Goal: Task Accomplishment & Management: Complete application form

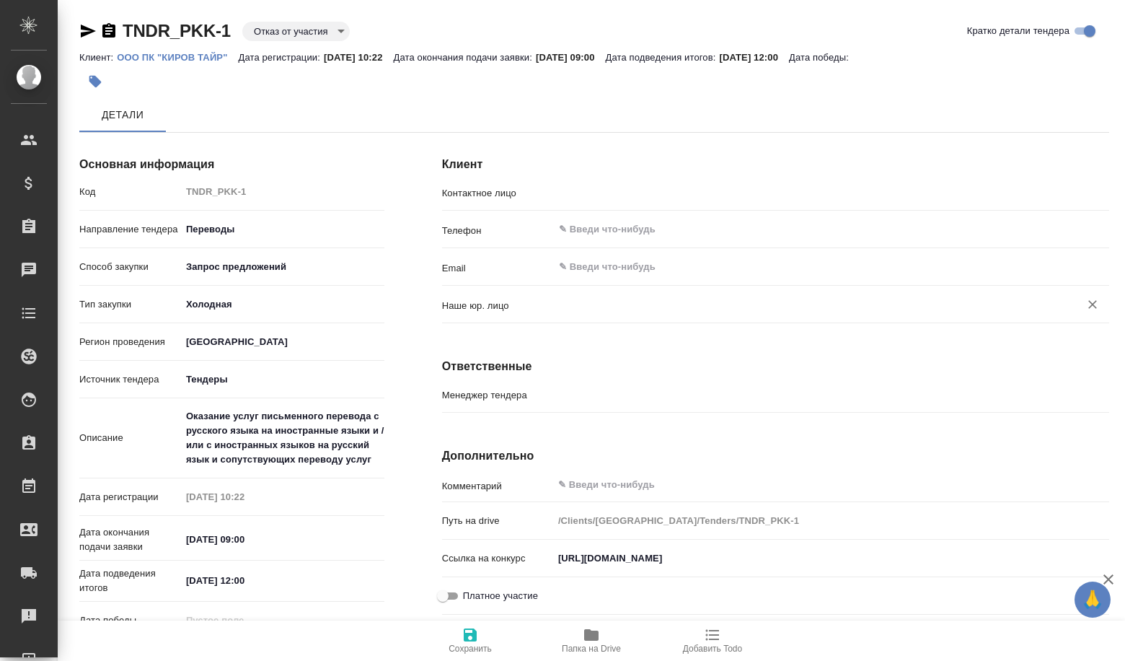
type input "(МБ) ООО "Монблан""
type input "Трайк Екатерина"
type input "[PERSON_NAME]"
drag, startPoint x: 816, startPoint y: 557, endPoint x: 532, endPoint y: 537, distance: 285.5
click at [532, 544] on div "Комментарий x Путь на drive /Clients/[GEOGRAPHIC_DATA]/Tenders/TNDR_PKK-1 Ссылк…" at bounding box center [775, 578] width 667 height 213
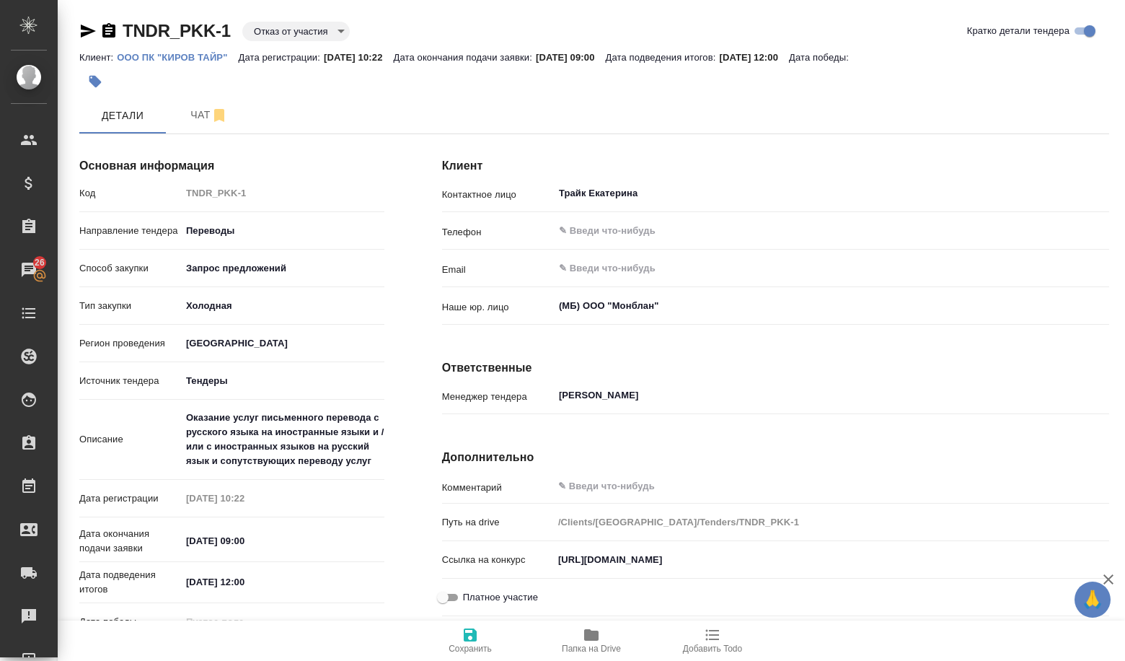
click at [273, 48] on div "TNDR_PKK-1 Отказ от участия rejectionToParticipate Кратко детали тендера" at bounding box center [594, 33] width 1030 height 29
click at [240, 50] on div "Клиент: ООО ПК "КИРОВ ТАЙР" Дата регистрации: 16.09.2025, 10:22 Дата окончания …" at bounding box center [594, 56] width 1030 height 17
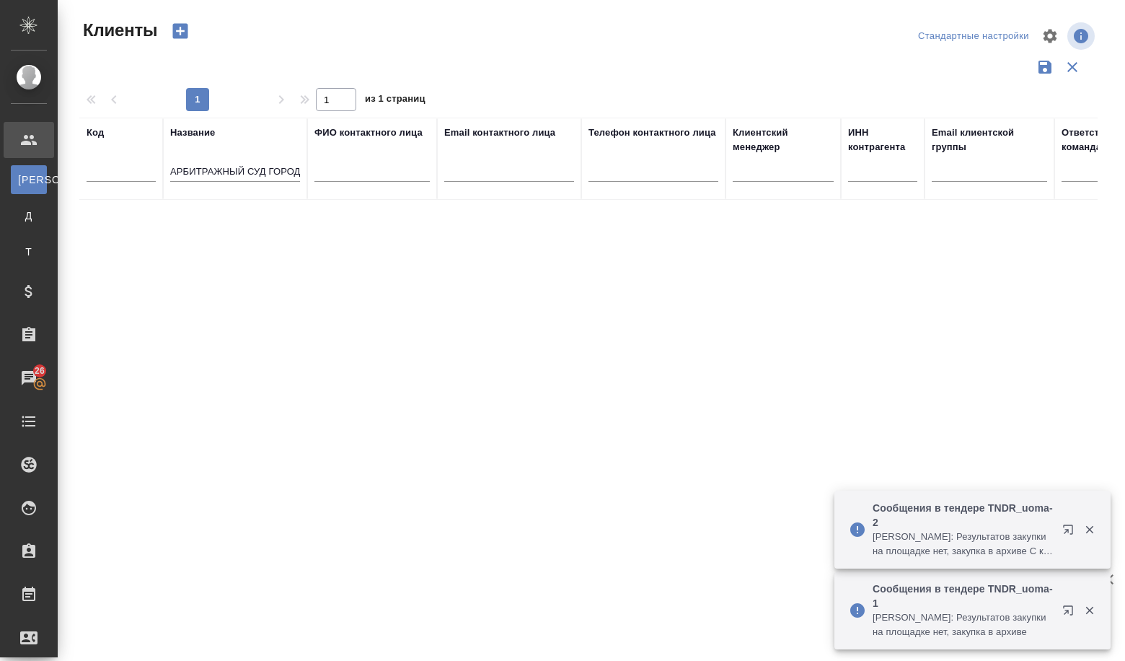
select select "RU"
drag, startPoint x: 174, startPoint y: 173, endPoint x: 348, endPoint y: 175, distance: 173.8
click at [348, 175] on tr "Код Название АРБИТРАЖНЫЙ СУД ГОРОДА МОСКВЫ ФИО контактного лица Email контактно…" at bounding box center [624, 159] width 1090 height 82
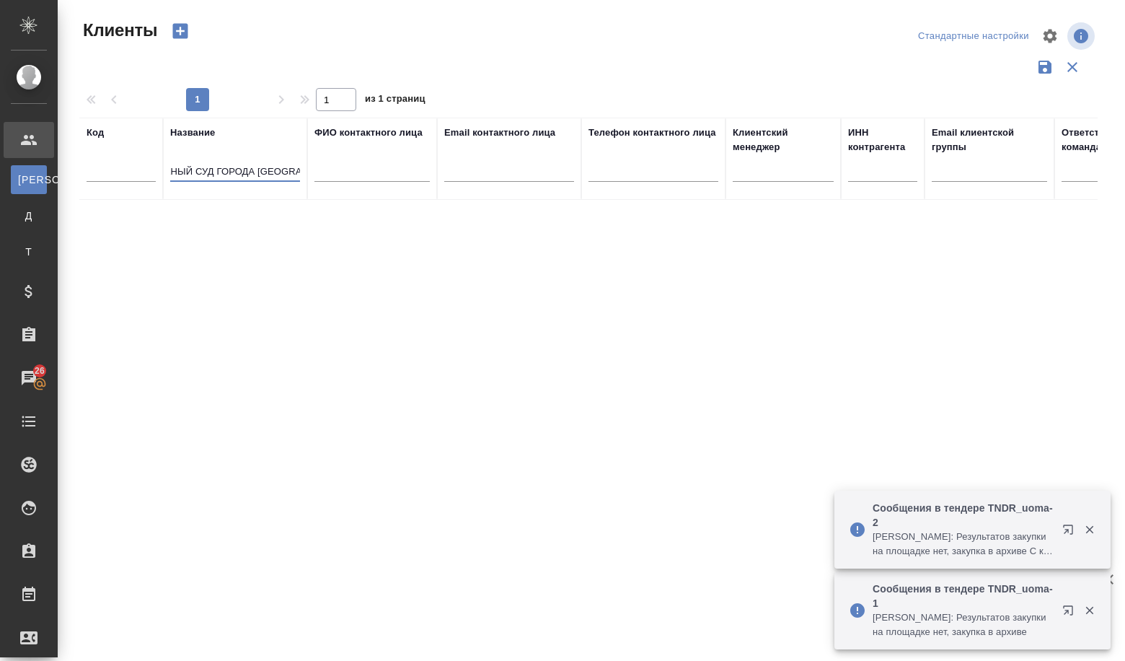
type input "А"
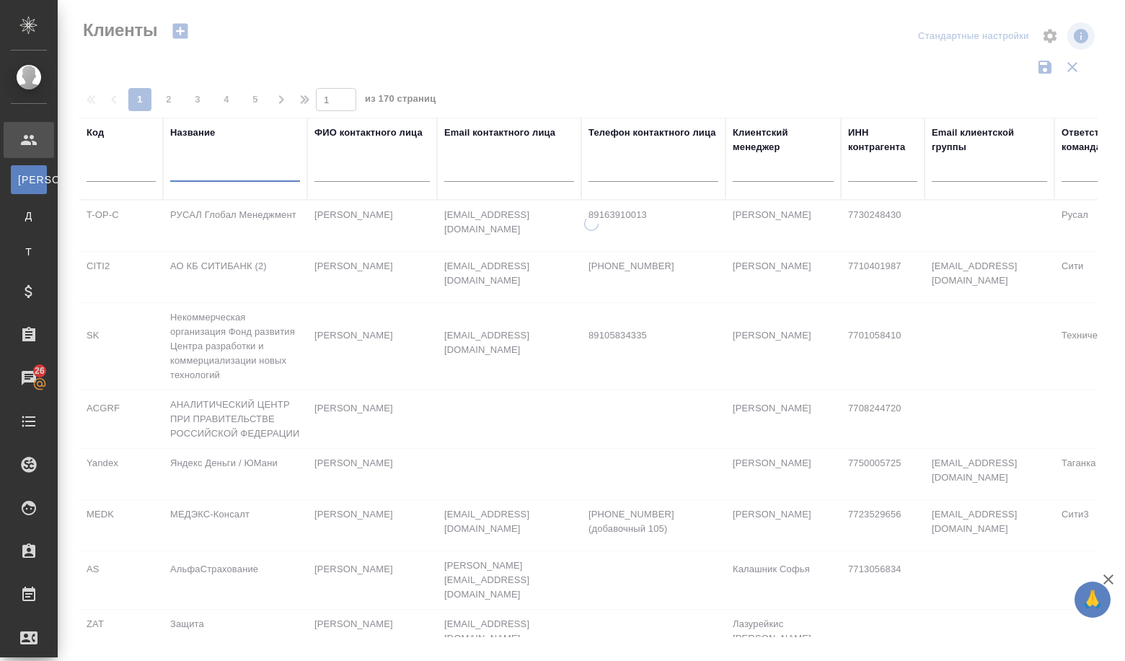
paste input ". В срок не позднее 14.11.2025 года должна быть осуществлена передача Жилого по…"
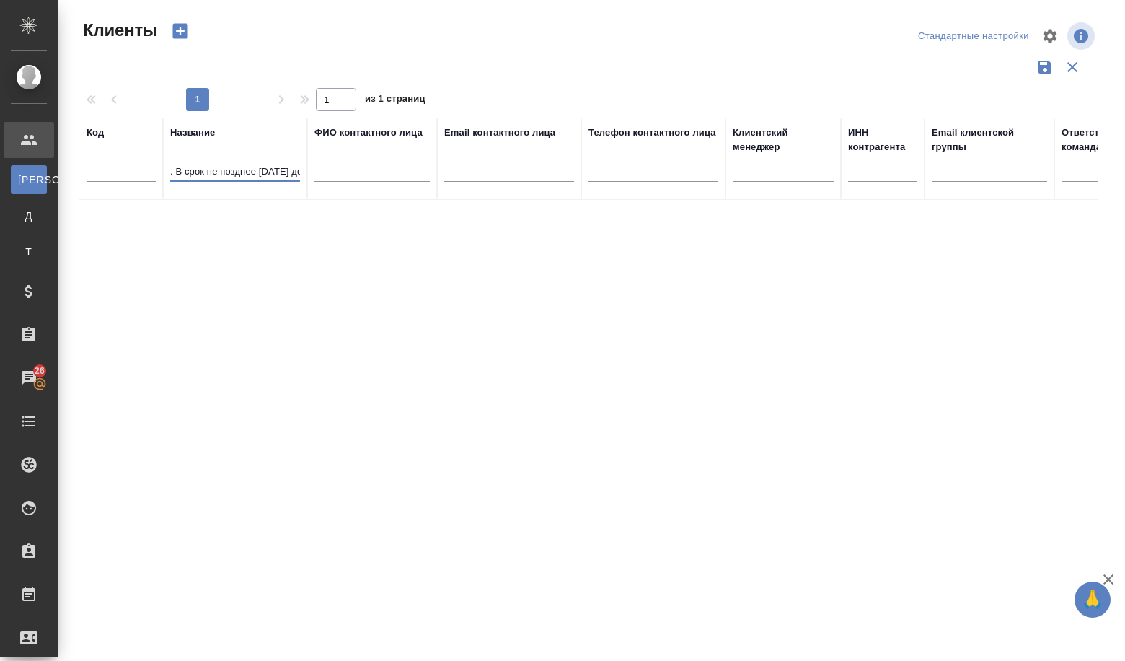
drag, startPoint x: 187, startPoint y: 166, endPoint x: 147, endPoint y: 167, distance: 39.7
click at [147, 167] on tr "Код Название . В срок не позднее 14.11.2025 года должна быть осуществлена перед…" at bounding box center [624, 159] width 1090 height 82
click at [195, 174] on input ". В срок не позднее 14.11.2025 года должна быть осуществлена передача Жилого по…" at bounding box center [235, 173] width 130 height 18
drag, startPoint x: 180, startPoint y: 167, endPoint x: 362, endPoint y: 210, distance: 186.7
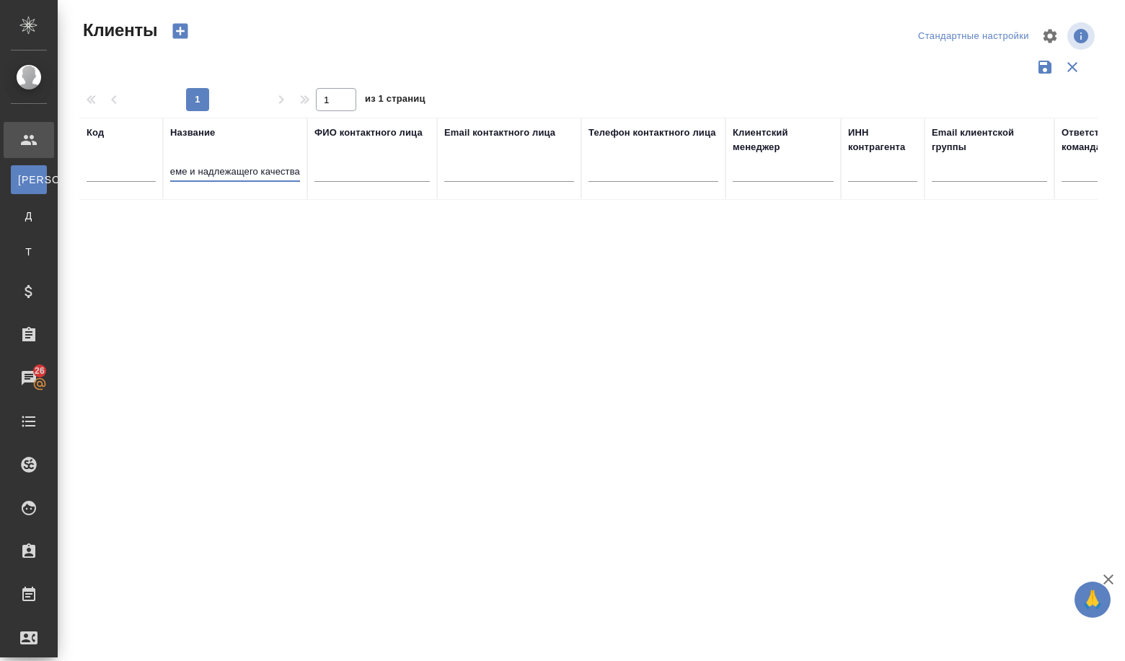
click at [362, 210] on div "Код Название . В срок не позднее 14.11.2025 года должна быть осуществлена перед…" at bounding box center [588, 377] width 1018 height 519
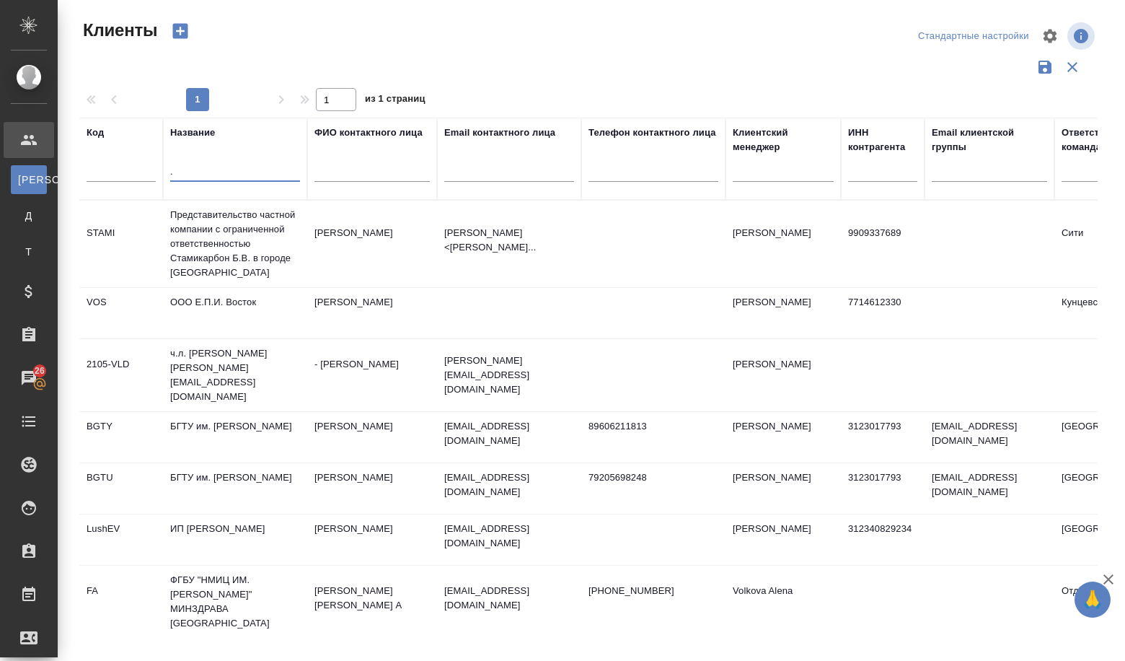
type input "."
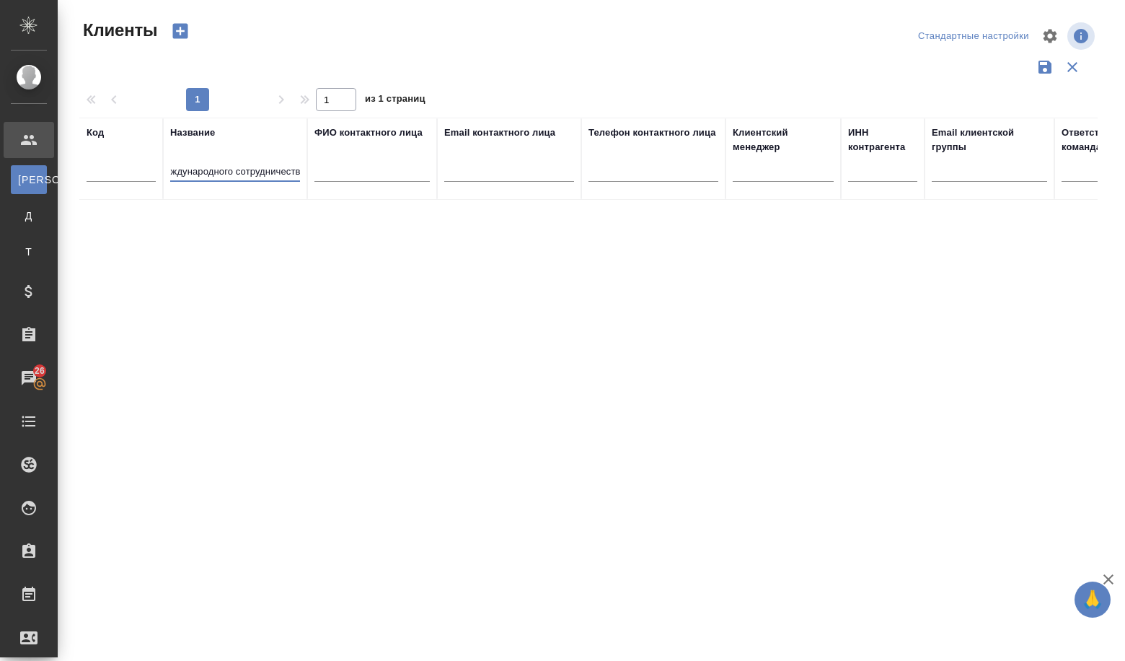
scroll to position [0, 110]
type input "Главное управление международного сотрудничества"
click at [180, 40] on icon "button" at bounding box center [180, 31] width 20 height 20
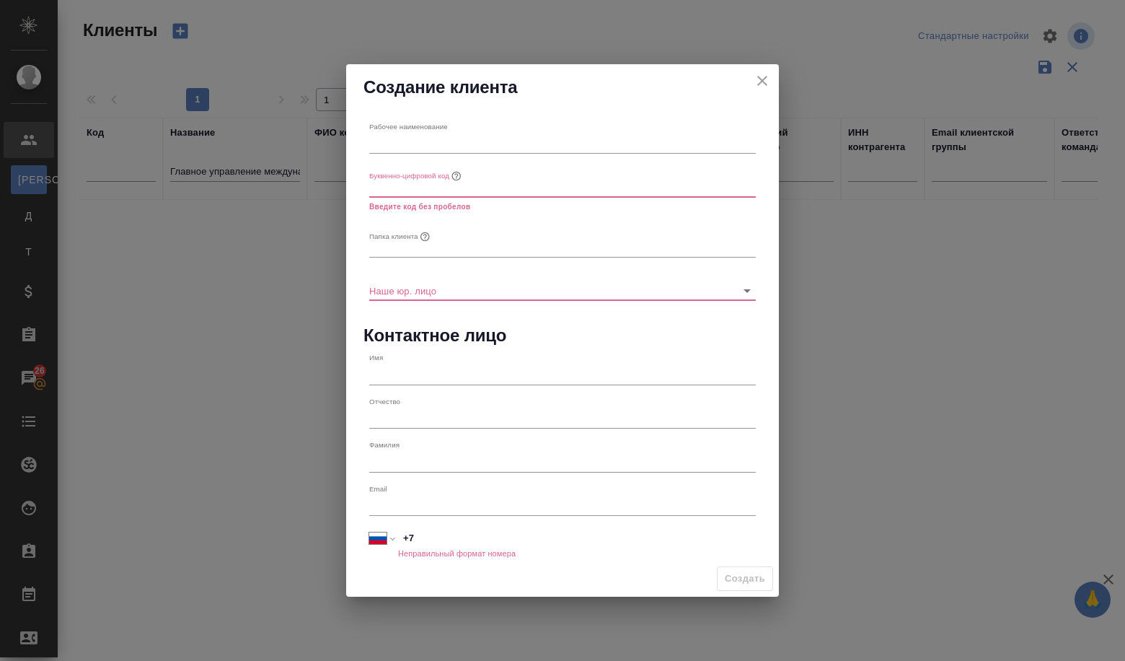
click at [400, 134] on input "text" at bounding box center [562, 143] width 387 height 20
type input "Главное управление международного сотрудничества"
click at [429, 188] on input "text" at bounding box center [562, 187] width 387 height 20
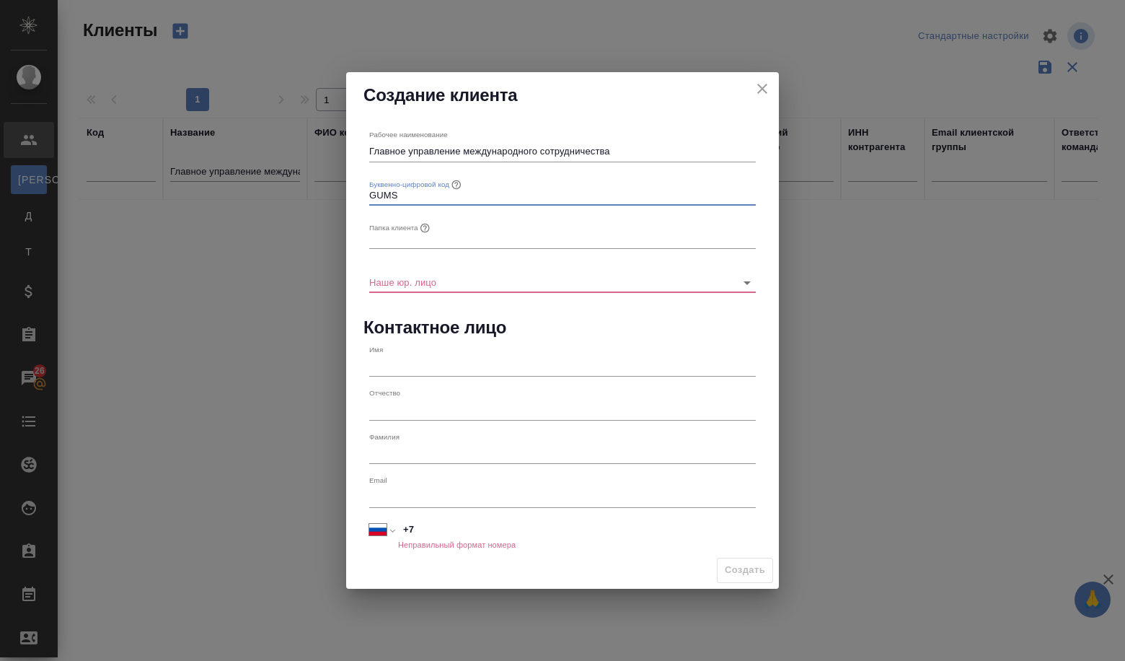
type input "GUMS"
click at [427, 239] on input "text" at bounding box center [562, 239] width 387 height 20
type input "U"
type input "ГУМС"
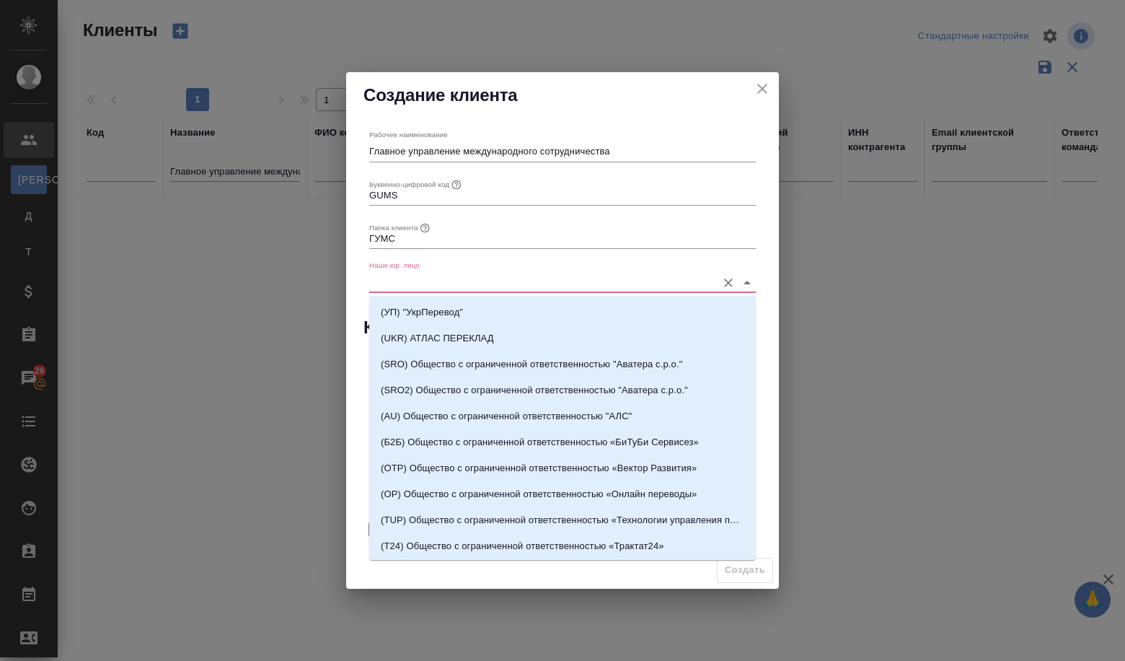
click at [420, 286] on input "Наше юр. лицо" at bounding box center [539, 281] width 340 height 19
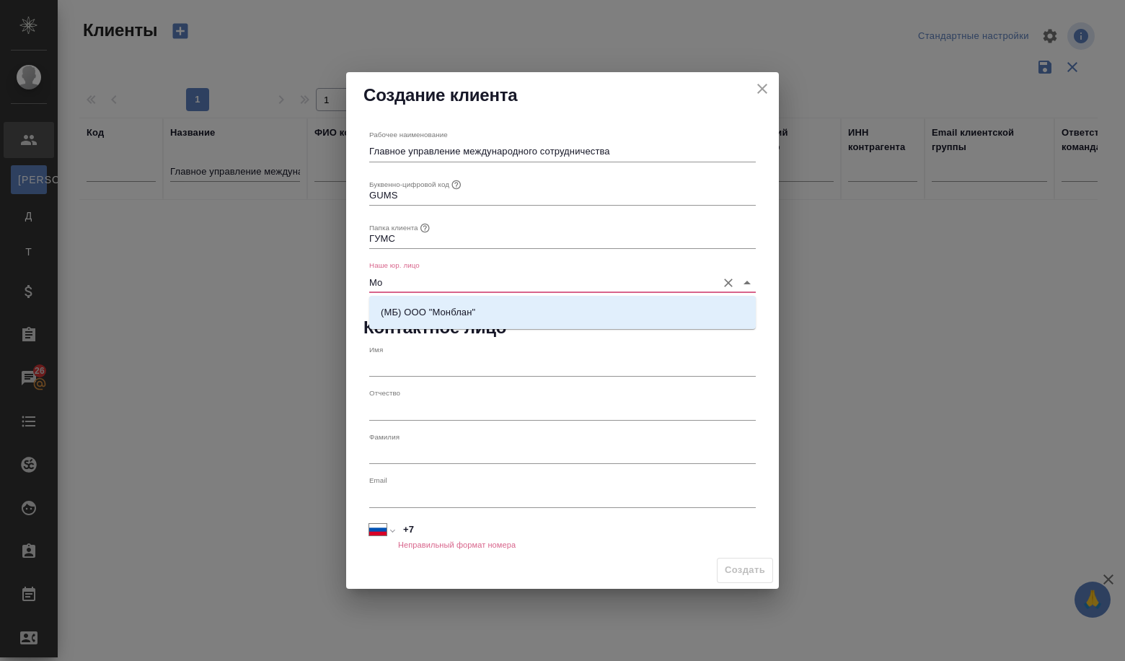
click at [414, 316] on p "(МБ) ООО "Монблан"" at bounding box center [428, 312] width 94 height 14
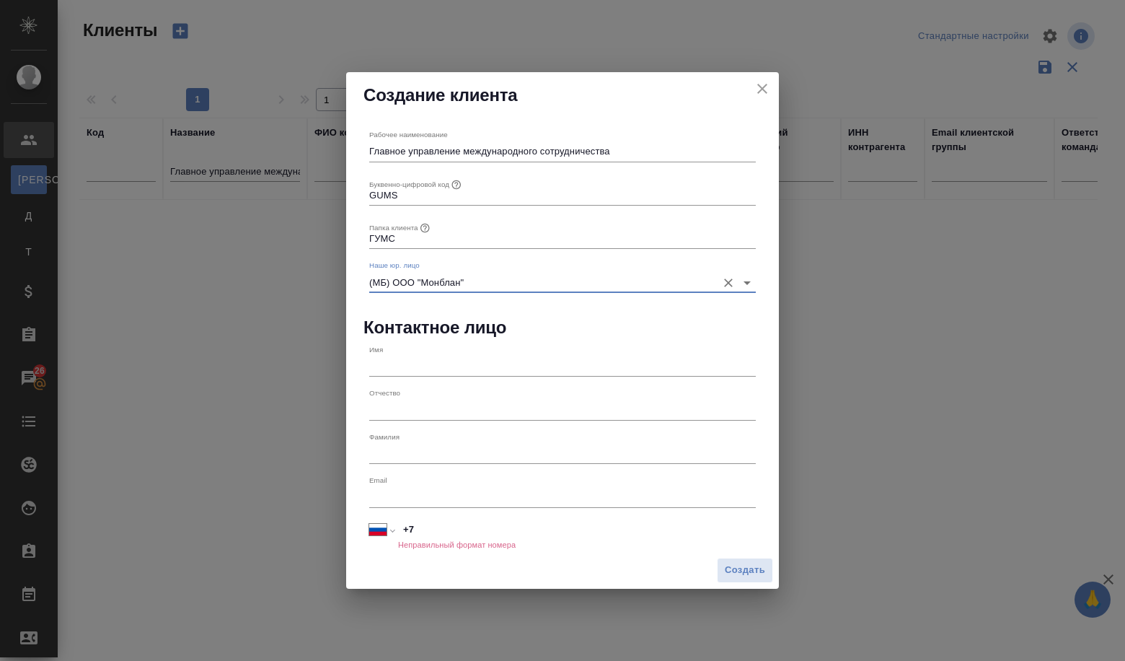
type input "(МБ) ООО "Монблан""
click at [397, 374] on input "text" at bounding box center [562, 366] width 387 height 20
paste input "В.Г. Пакуро"
type input "В.Г. Пакуро"
click at [413, 497] on input "text" at bounding box center [562, 497] width 387 height 20
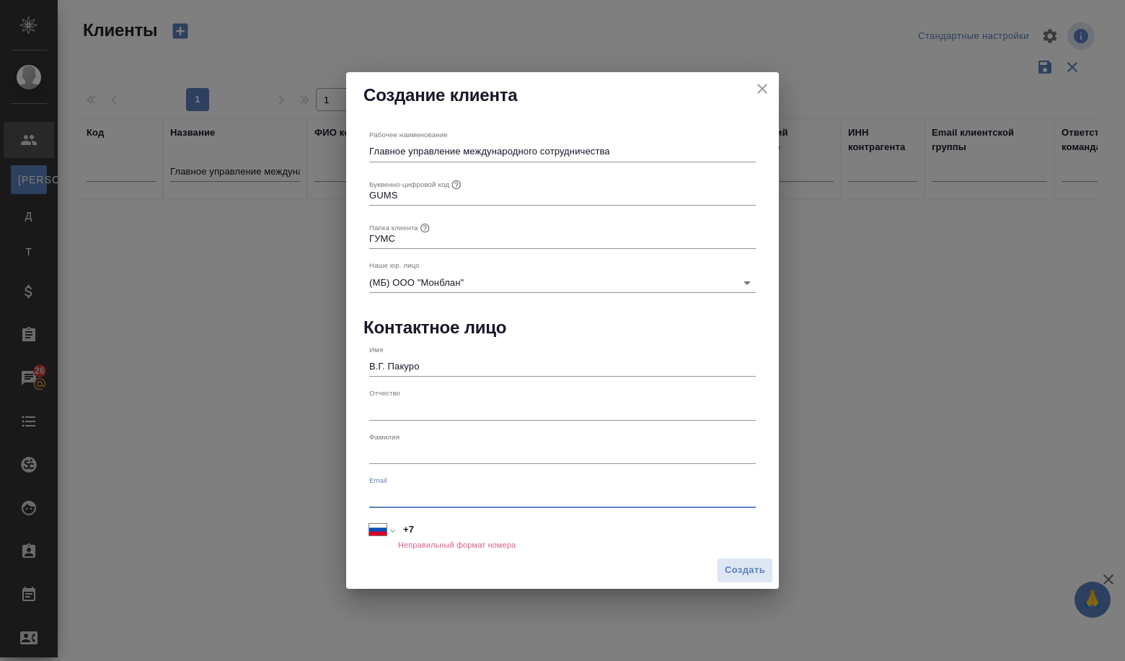
click at [418, 529] on input "+7" at bounding box center [577, 529] width 358 height 21
paste input "849 562 04 72"
click at [419, 529] on input "+7 849 562 04 72" at bounding box center [577, 529] width 356 height 21
click at [422, 530] on input "+7 849 562 04 72" at bounding box center [577, 529] width 356 height 21
click at [511, 538] on input "+7 495 620 47 2" at bounding box center [577, 529] width 356 height 21
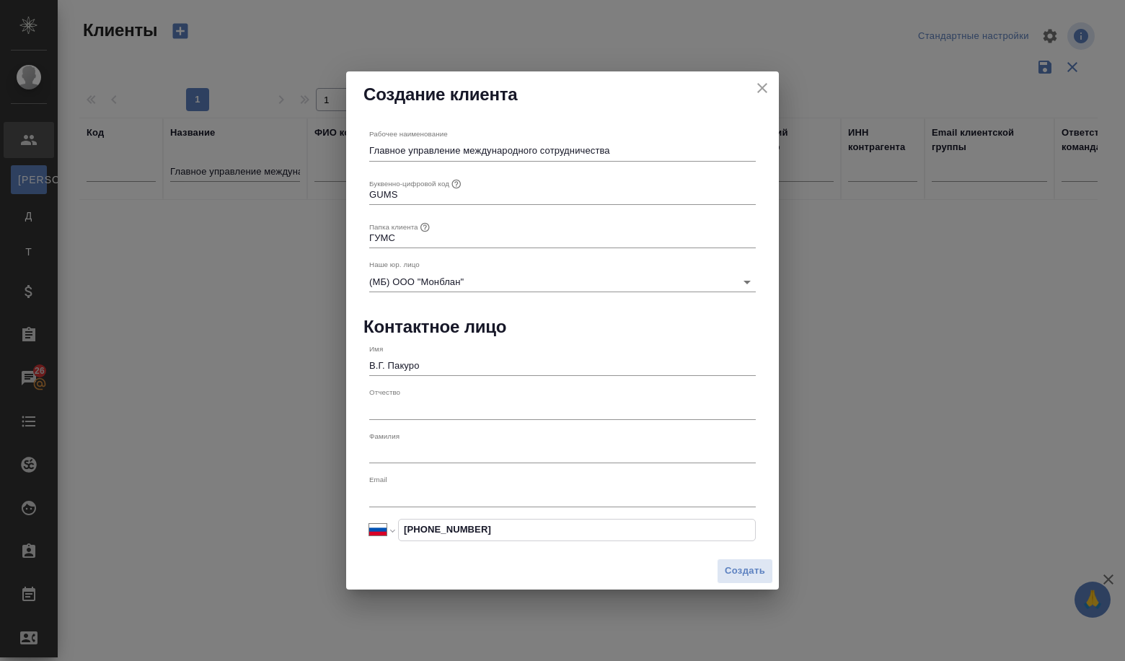
type input "+7 495 623 04 72"
click at [407, 489] on input "text" at bounding box center [562, 497] width 387 height 20
paste input "Golovchenko_VA@gov.ru."
type input "Golovchenko_VA@gov.ru"
click at [754, 568] on span "Создать" at bounding box center [745, 570] width 40 height 17
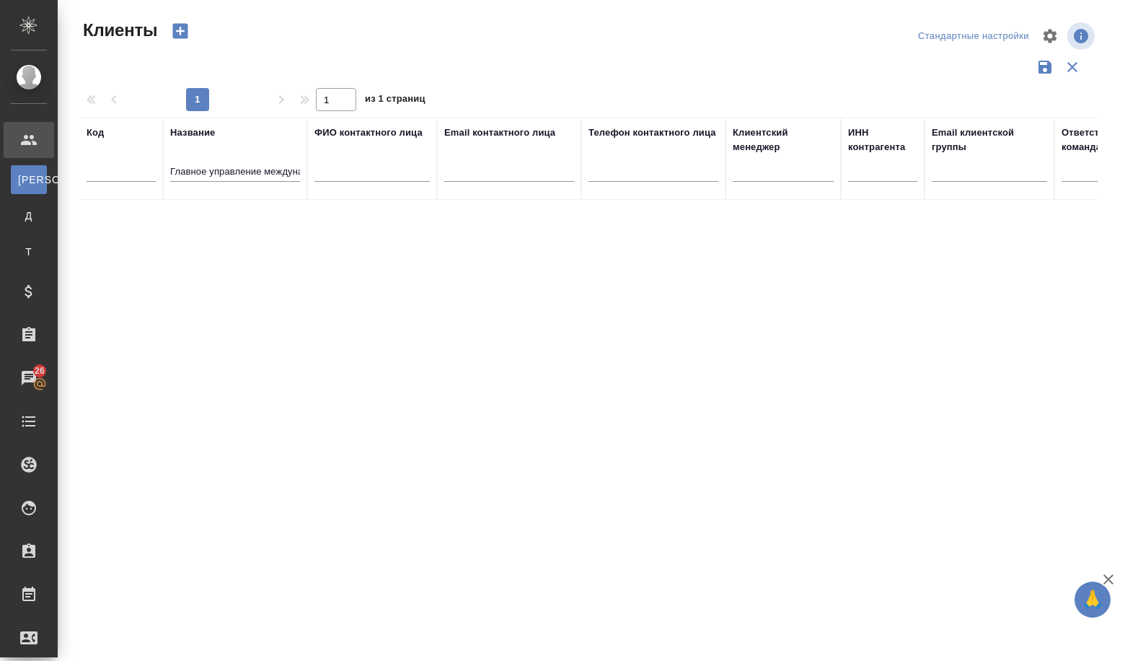
type input "+7"
drag, startPoint x: 171, startPoint y: 170, endPoint x: 405, endPoint y: 216, distance: 238.2
click at [405, 216] on div "Код Название Главное управление международного сотрудничества ФИО контактного л…" at bounding box center [588, 377] width 1018 height 519
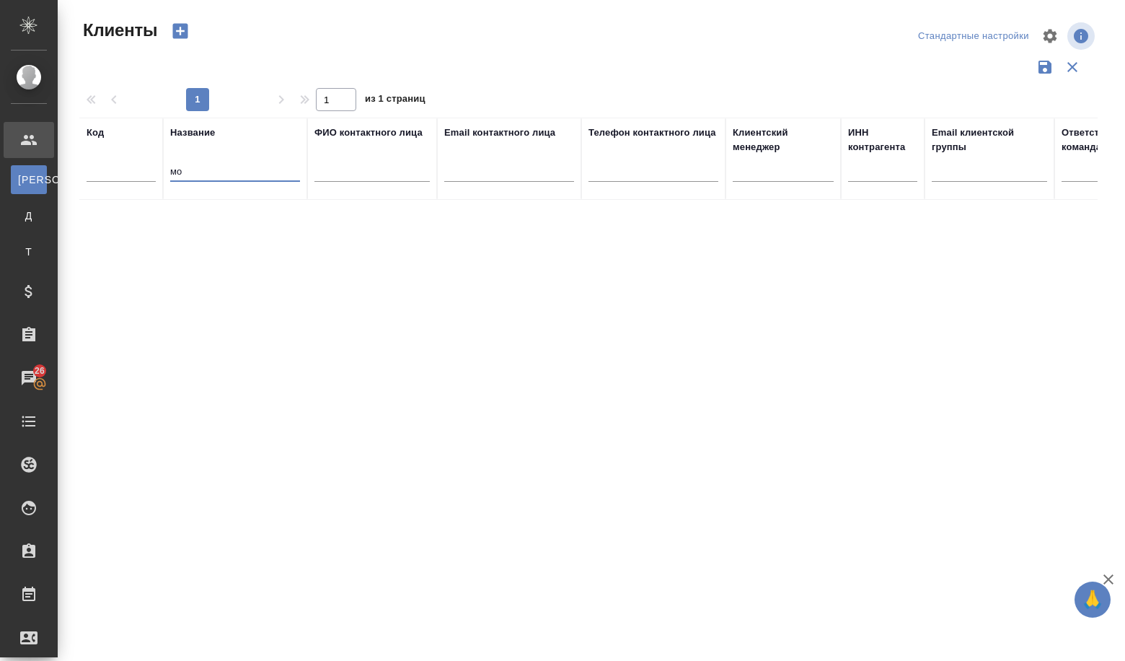
type input "м"
type input "Москвич"
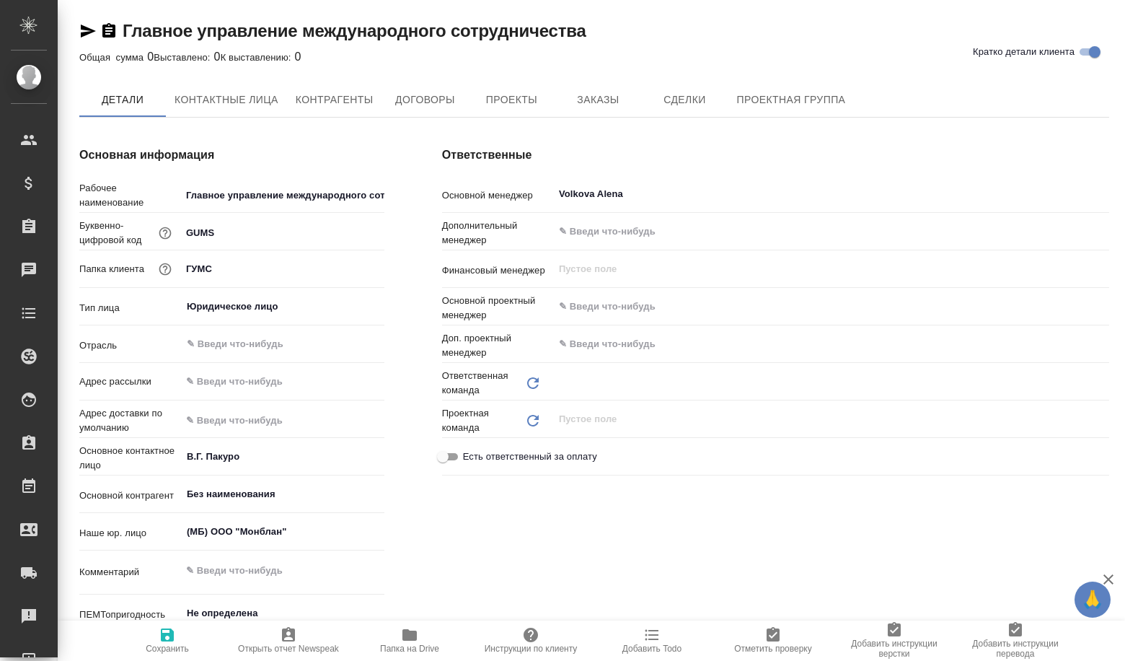
type input "Отдел продаж"
type textarea "x"
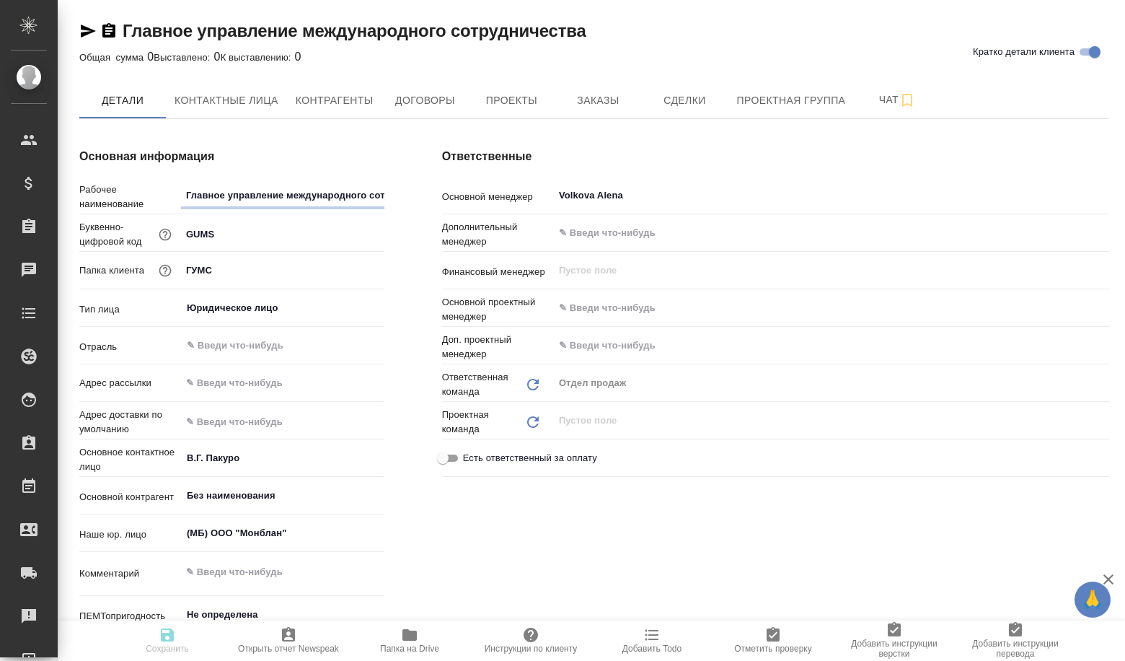
type textarea "x"
click at [681, 100] on span "Сделки" at bounding box center [684, 101] width 69 height 18
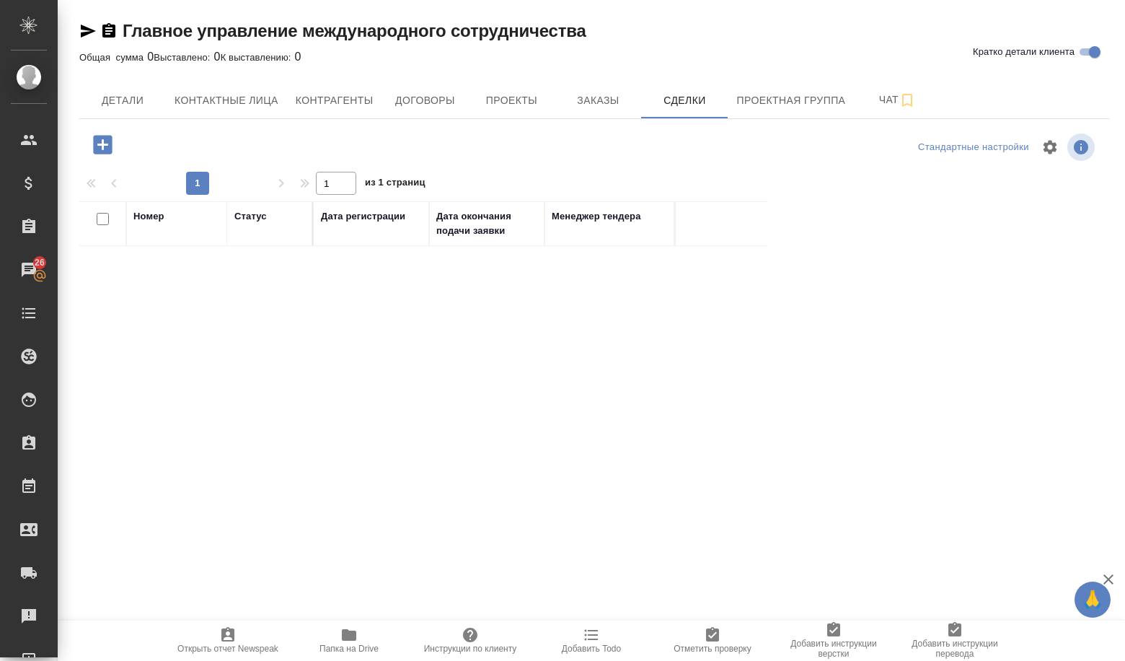
click at [103, 148] on icon "button" at bounding box center [102, 144] width 25 height 25
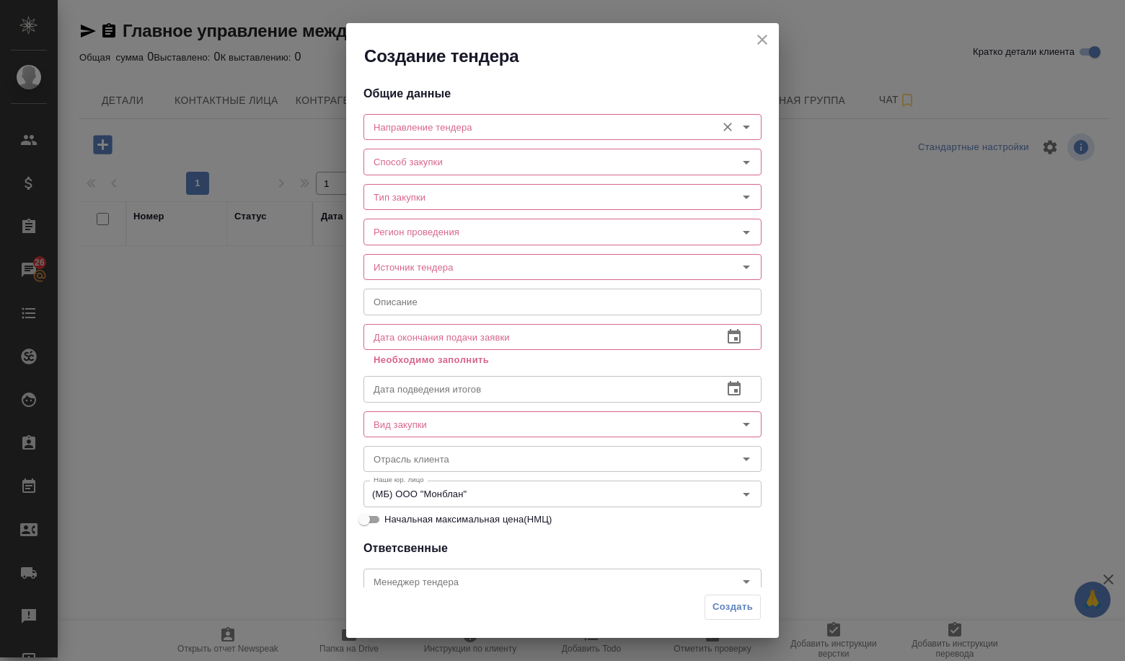
click at [431, 138] on div "Направление тендера" at bounding box center [562, 127] width 398 height 26
click at [433, 135] on input "Направление тендера" at bounding box center [538, 126] width 341 height 17
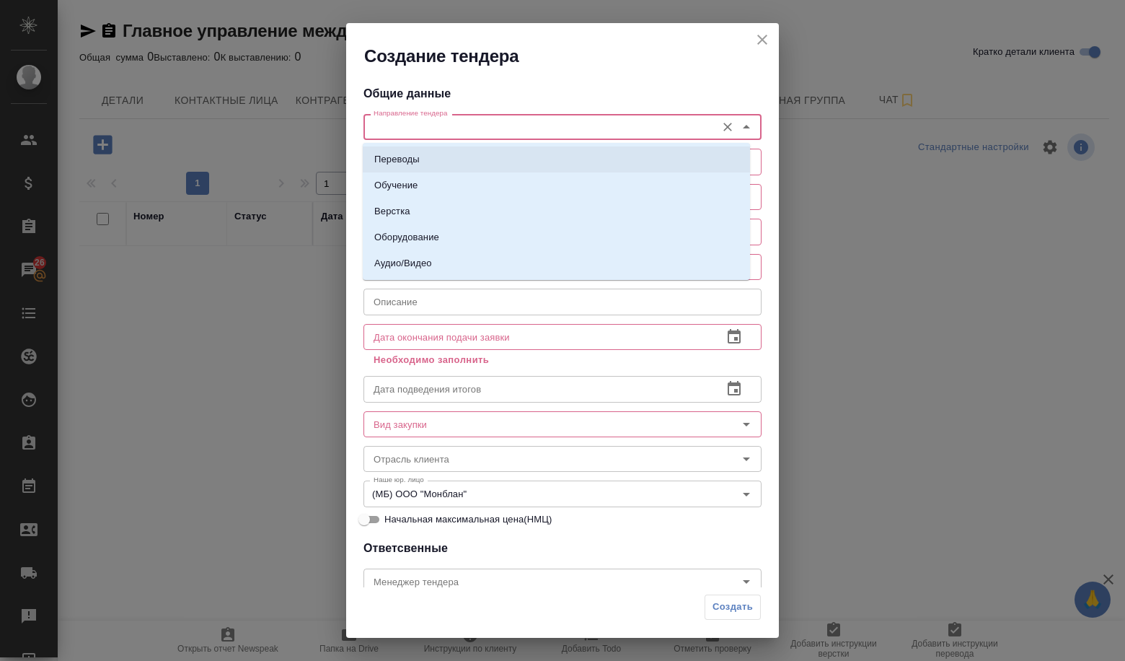
click at [555, 162] on li "Переводы" at bounding box center [556, 159] width 387 height 26
type input "Переводы"
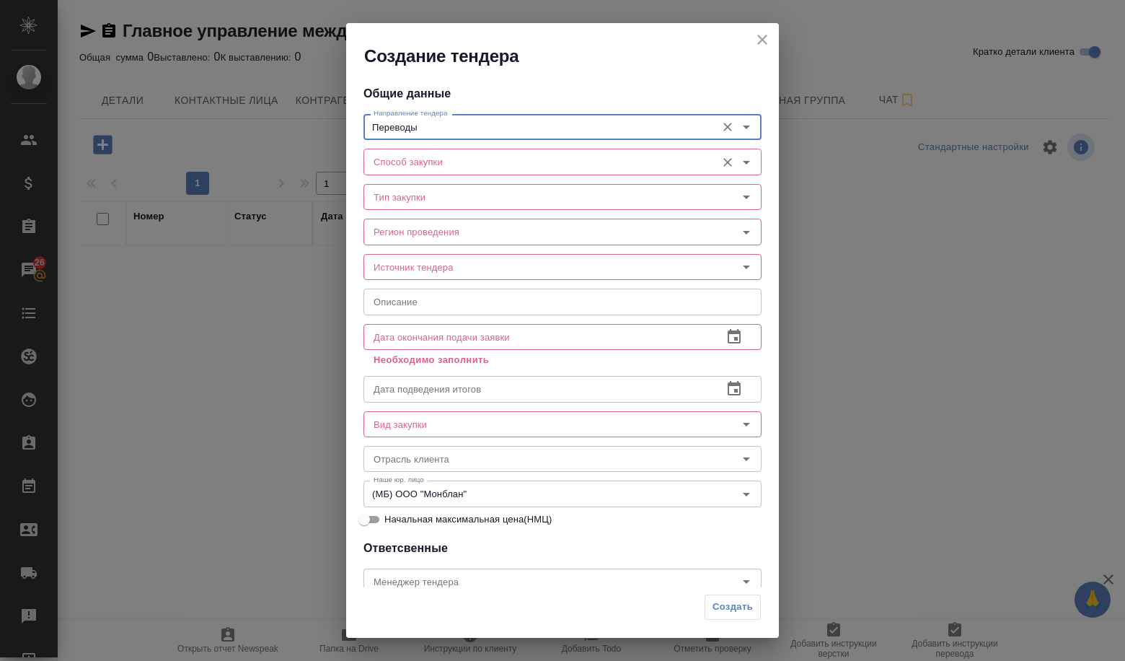
click at [545, 167] on input "Способ закупки" at bounding box center [538, 161] width 341 height 17
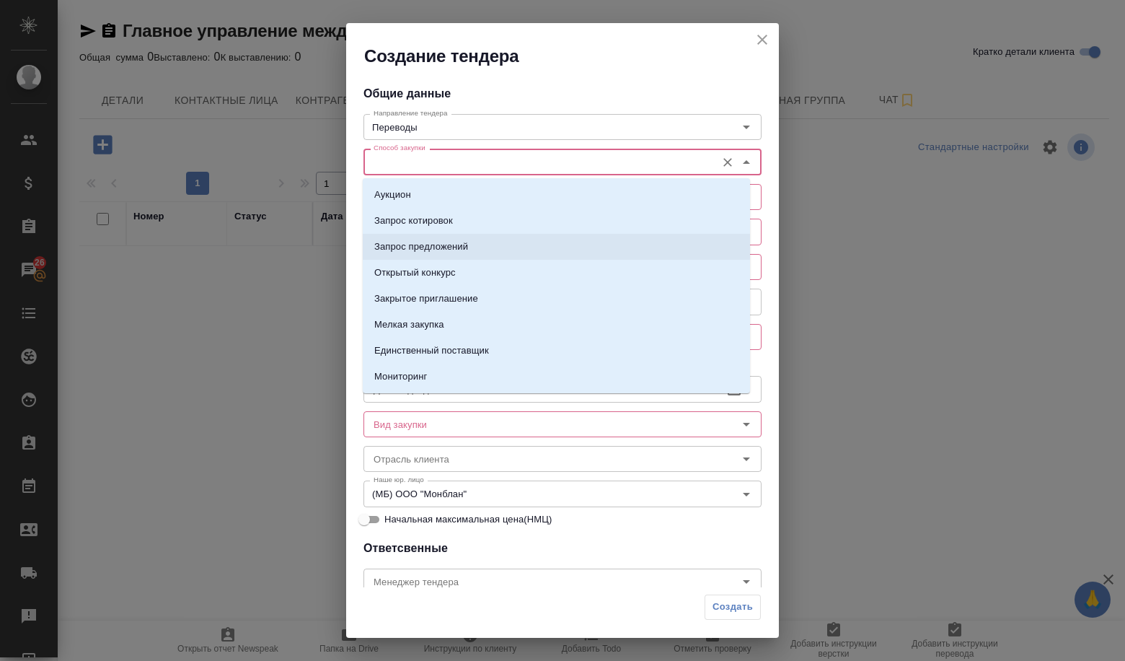
click at [450, 238] on li "Запрос предложений" at bounding box center [556, 247] width 387 height 26
type input "Запрос предложений"
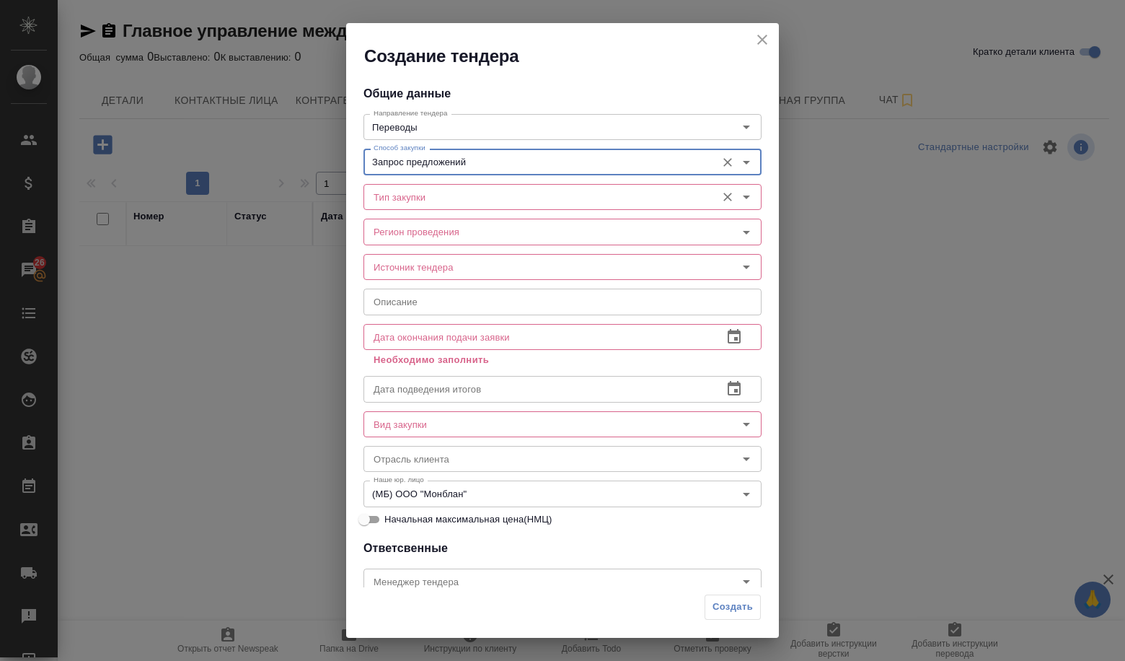
click at [441, 197] on input "Тип закупки" at bounding box center [538, 196] width 341 height 17
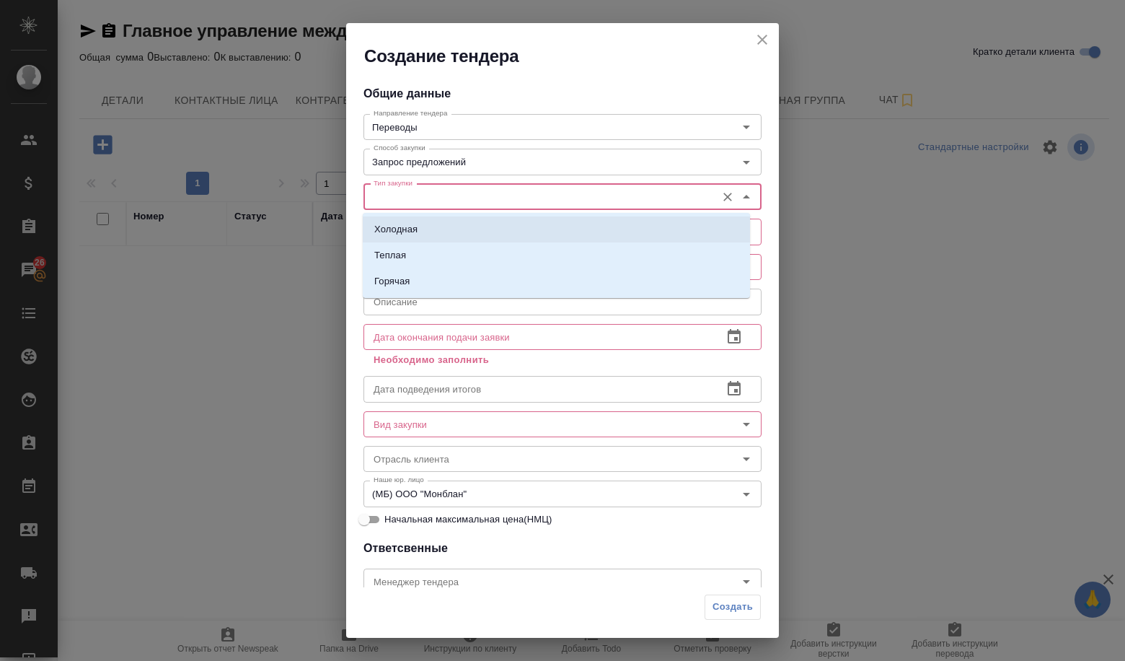
click at [423, 227] on li "Холодная" at bounding box center [556, 229] width 387 height 26
type input "Холодная"
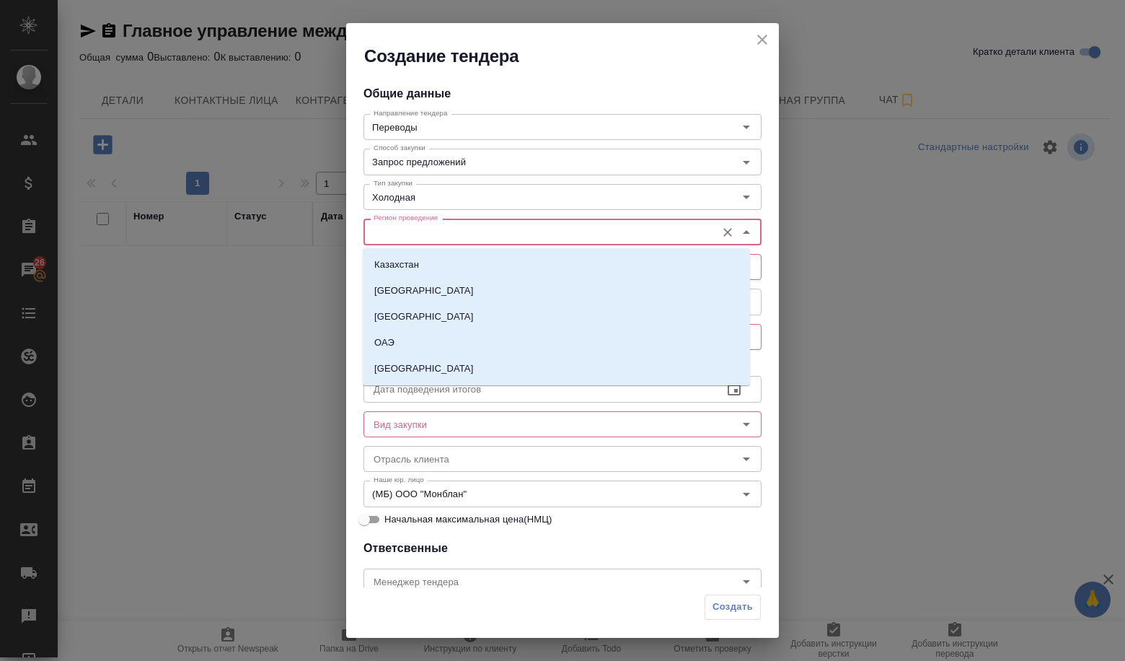
click at [420, 230] on input "Регион проведения" at bounding box center [538, 231] width 341 height 17
click at [406, 361] on li "[GEOGRAPHIC_DATA]" at bounding box center [556, 369] width 387 height 26
type input "[GEOGRAPHIC_DATA]"
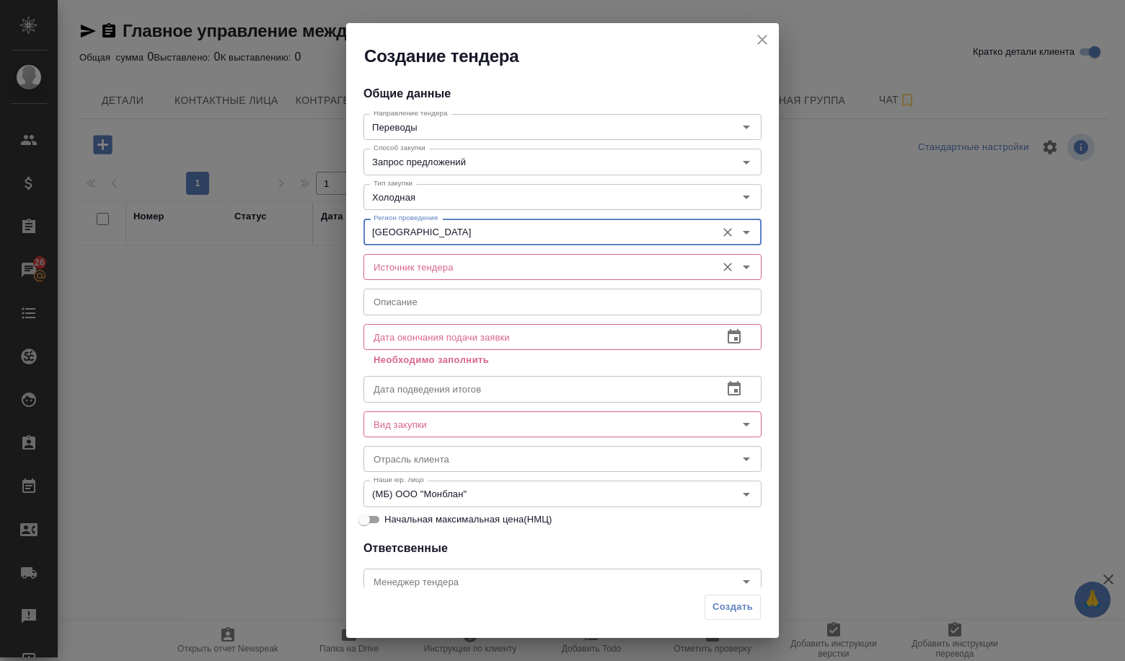
click at [418, 272] on input "Источник тендера" at bounding box center [538, 266] width 341 height 17
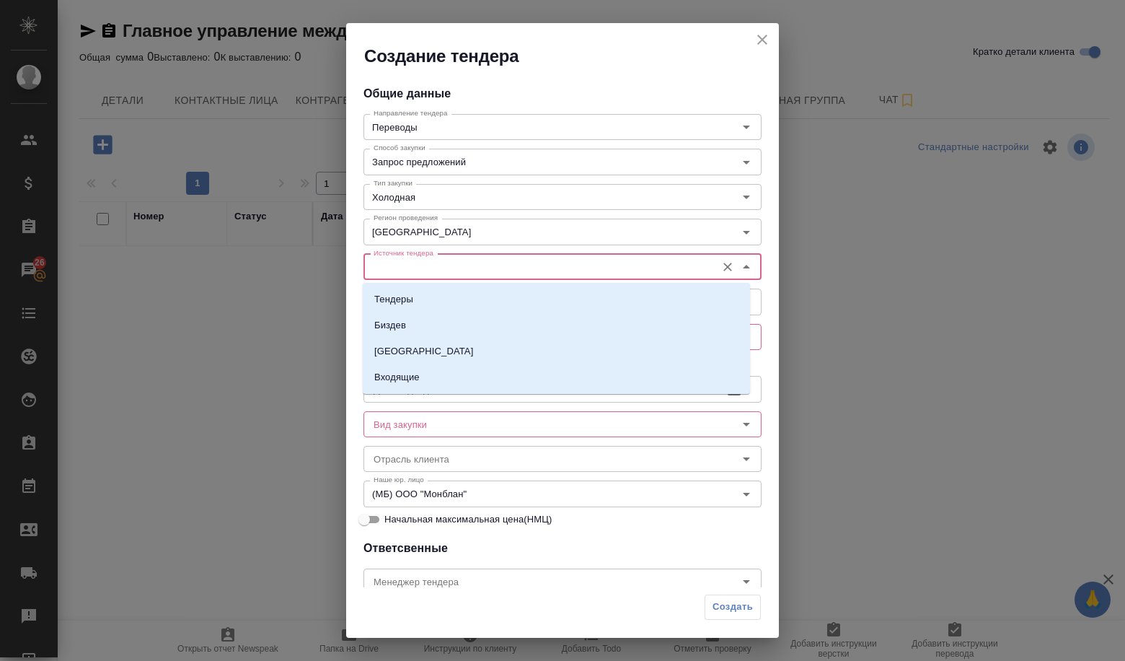
click at [412, 298] on p "Тендеры" at bounding box center [393, 299] width 39 height 14
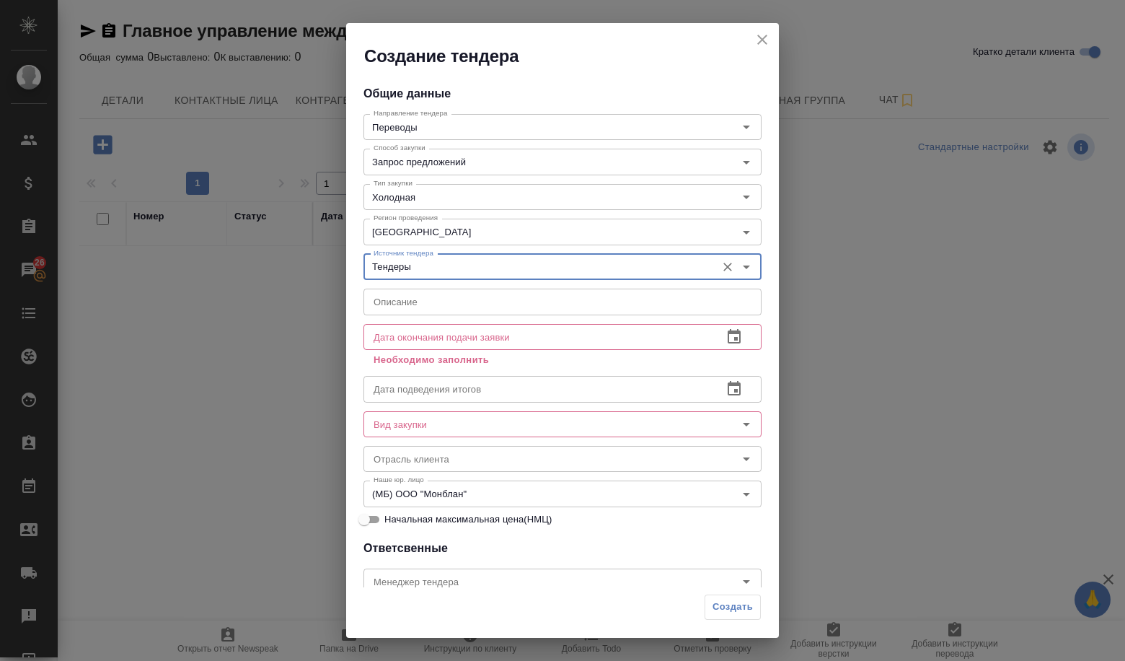
type input "Тендеры"
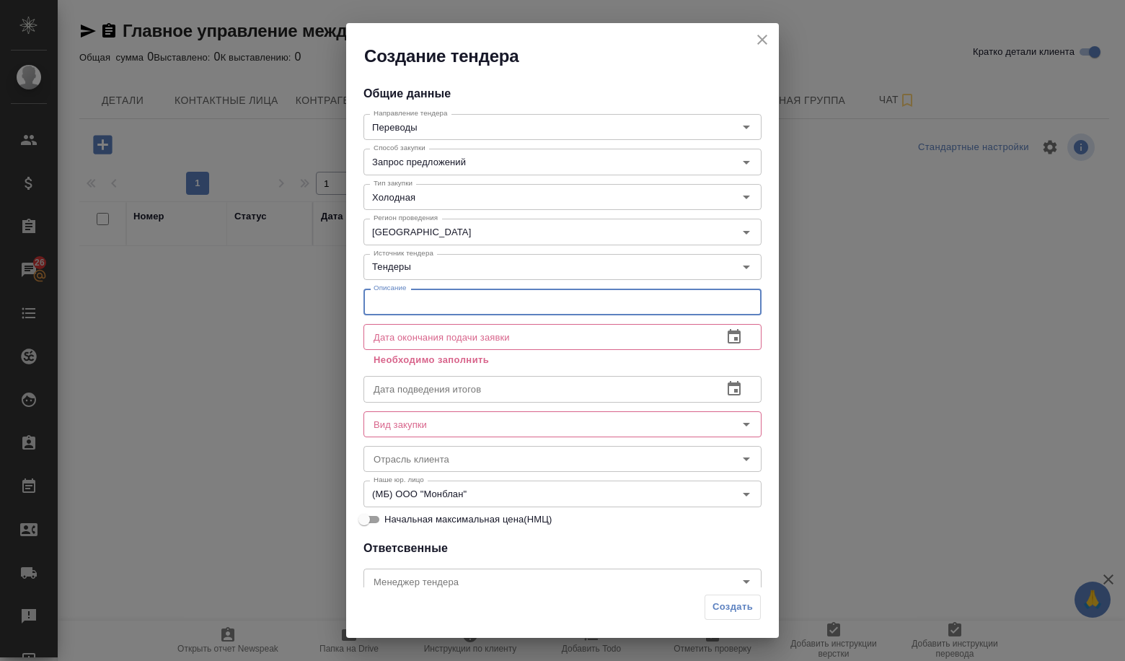
click at [410, 309] on input "text" at bounding box center [562, 301] width 398 height 26
type input "Услуги перевода"
click at [498, 332] on input "text" at bounding box center [537, 337] width 348 height 26
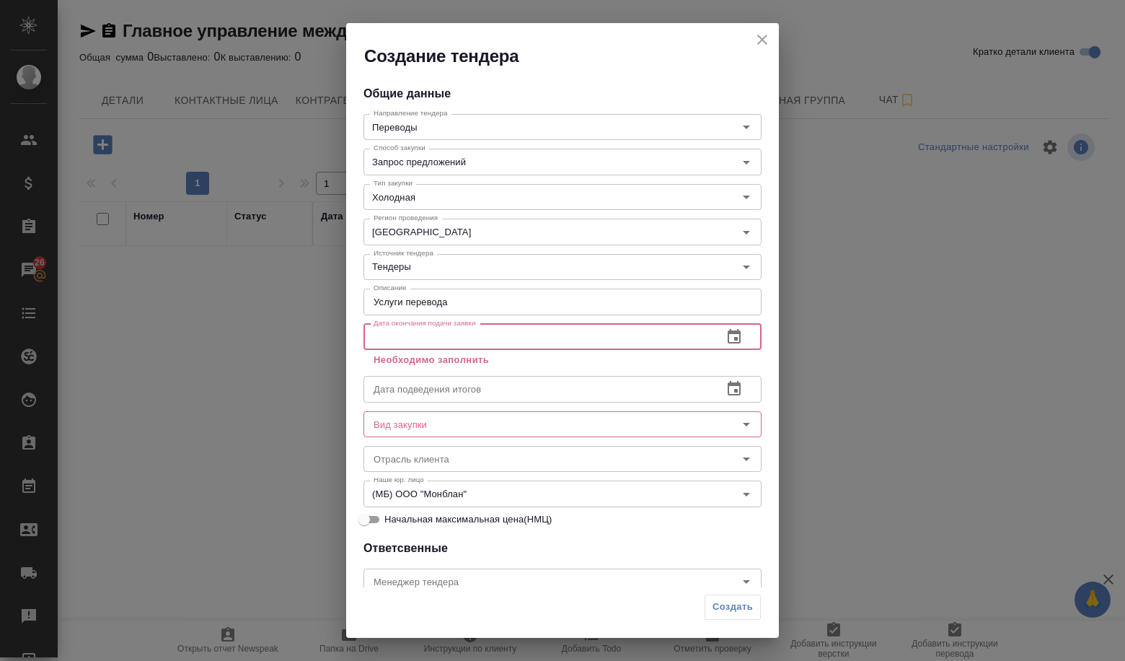
click at [737, 327] on button "button" at bounding box center [734, 336] width 35 height 35
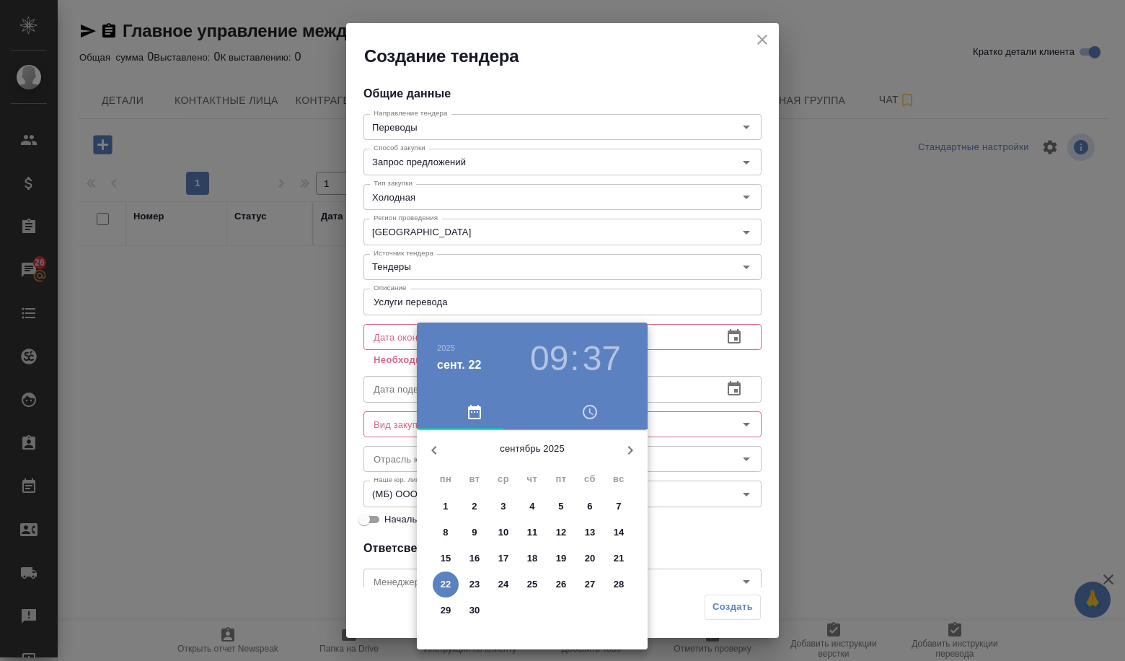
click at [532, 586] on p "25" at bounding box center [532, 584] width 11 height 14
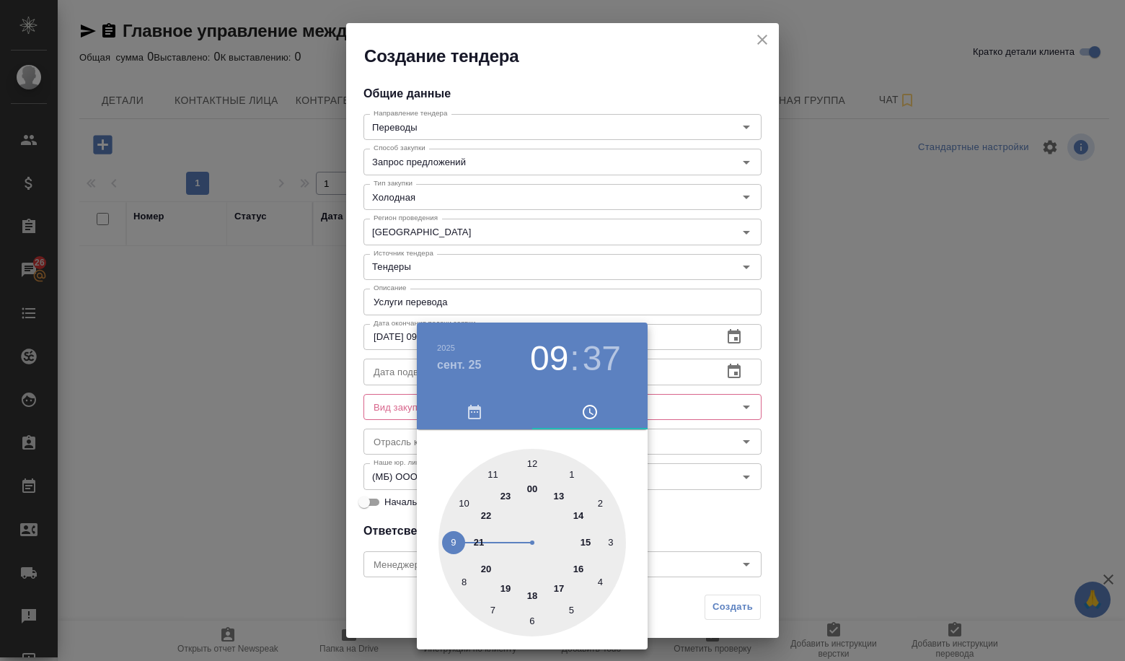
click at [528, 595] on div at bounding box center [532, 543] width 188 height 188
click at [526, 455] on div at bounding box center [532, 543] width 188 height 188
type input "[DATE] 18:00"
click at [529, 459] on div at bounding box center [532, 543] width 188 height 188
click at [711, 543] on div at bounding box center [562, 330] width 1125 height 661
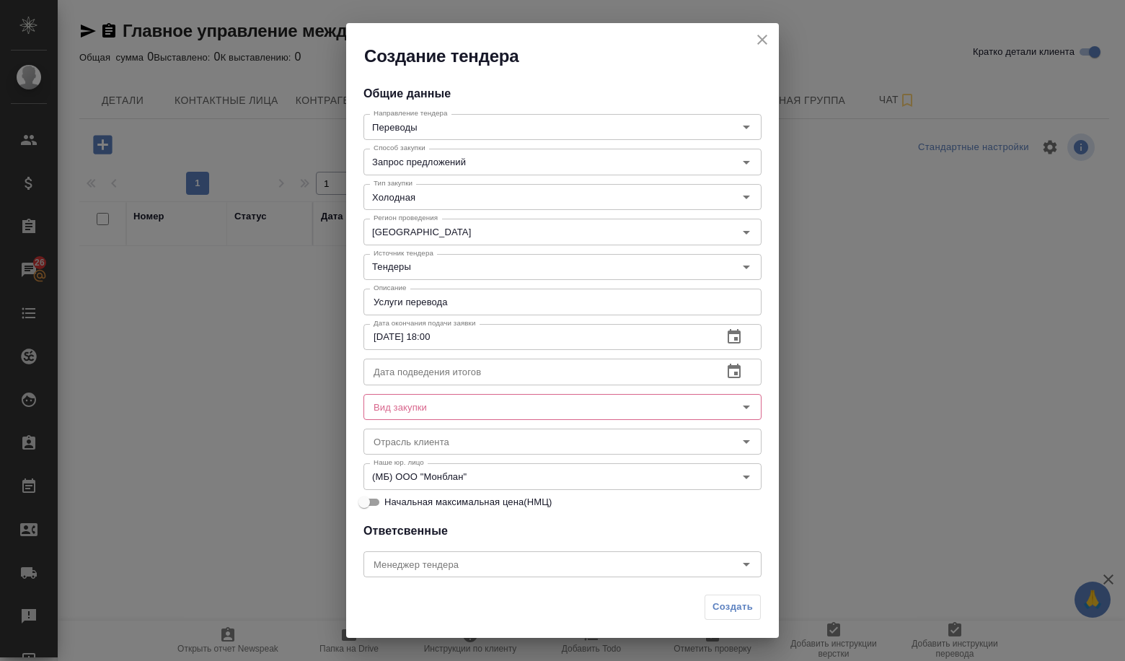
click at [462, 361] on input "text" at bounding box center [537, 371] width 348 height 26
click at [717, 371] on button "button" at bounding box center [734, 371] width 35 height 35
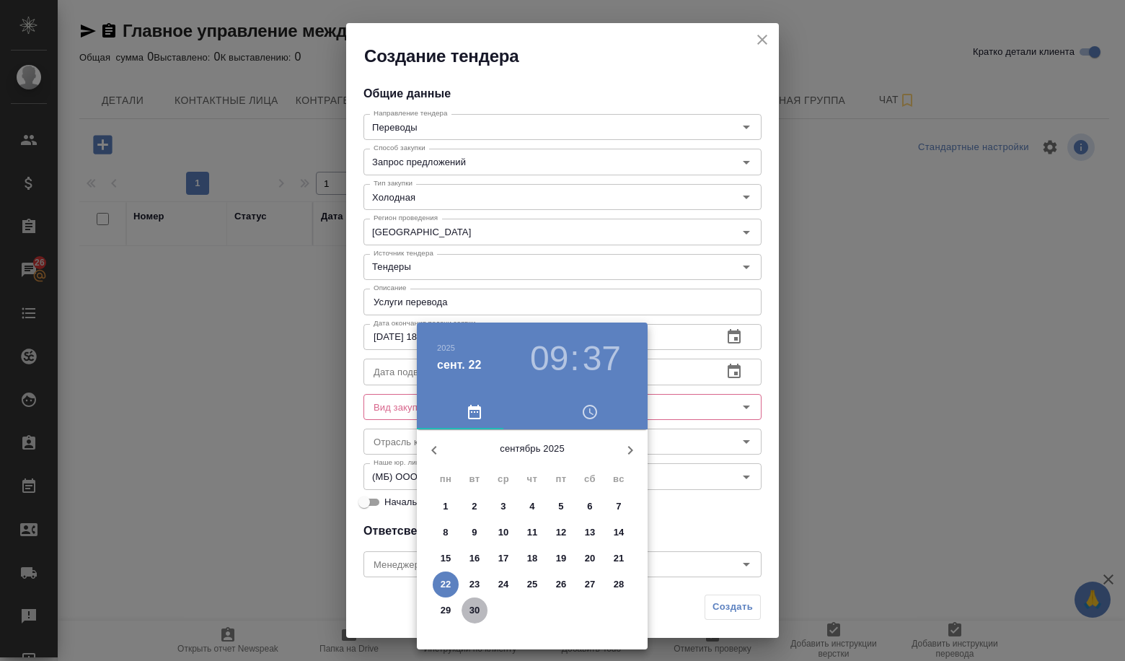
click at [469, 618] on button "30" at bounding box center [475, 610] width 26 height 26
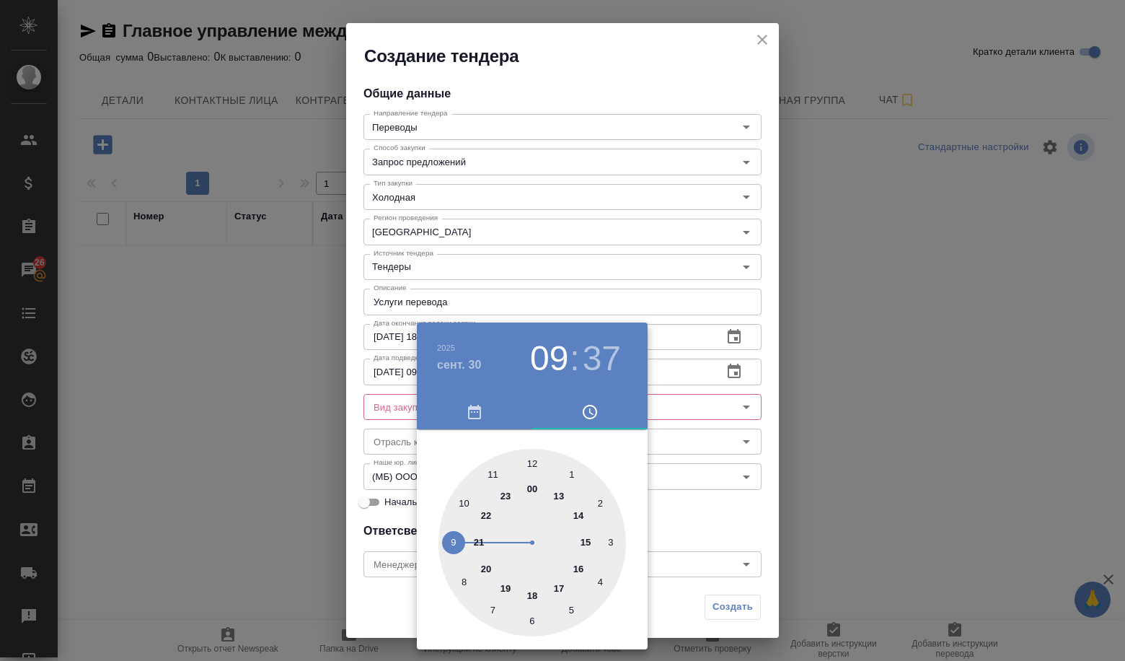
click at [532, 461] on div at bounding box center [532, 543] width 188 height 188
click at [532, 457] on div at bounding box center [532, 543] width 188 height 188
type input "[DATE] 12:00"
click at [675, 496] on div at bounding box center [562, 330] width 1125 height 661
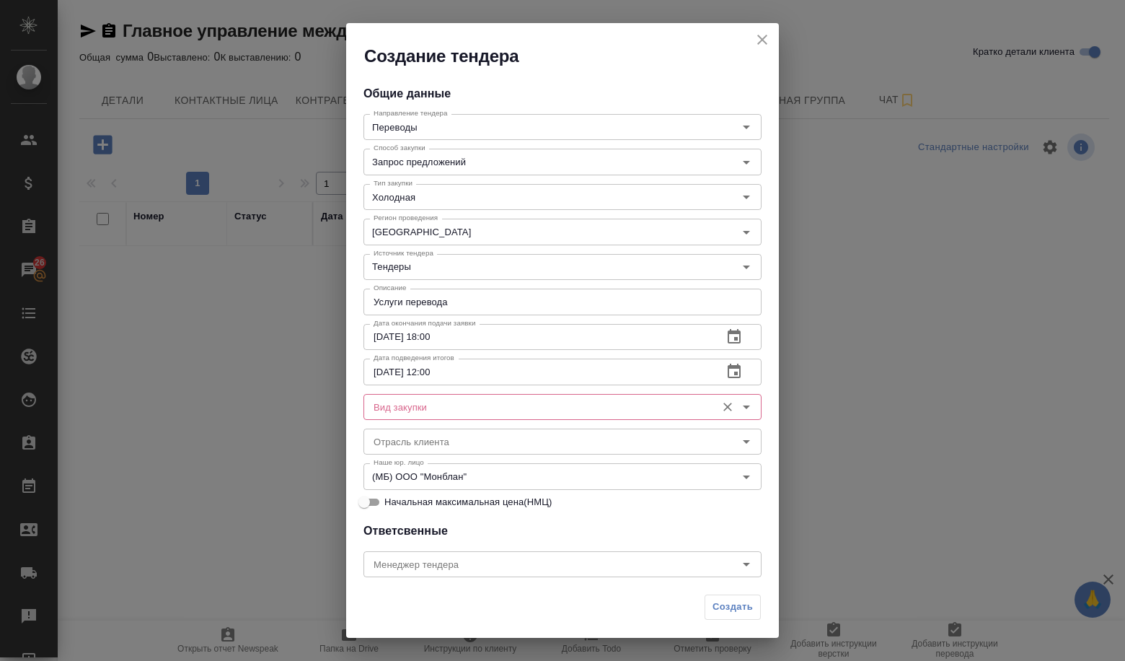
click at [462, 413] on input "Вид закупки" at bounding box center [538, 406] width 341 height 17
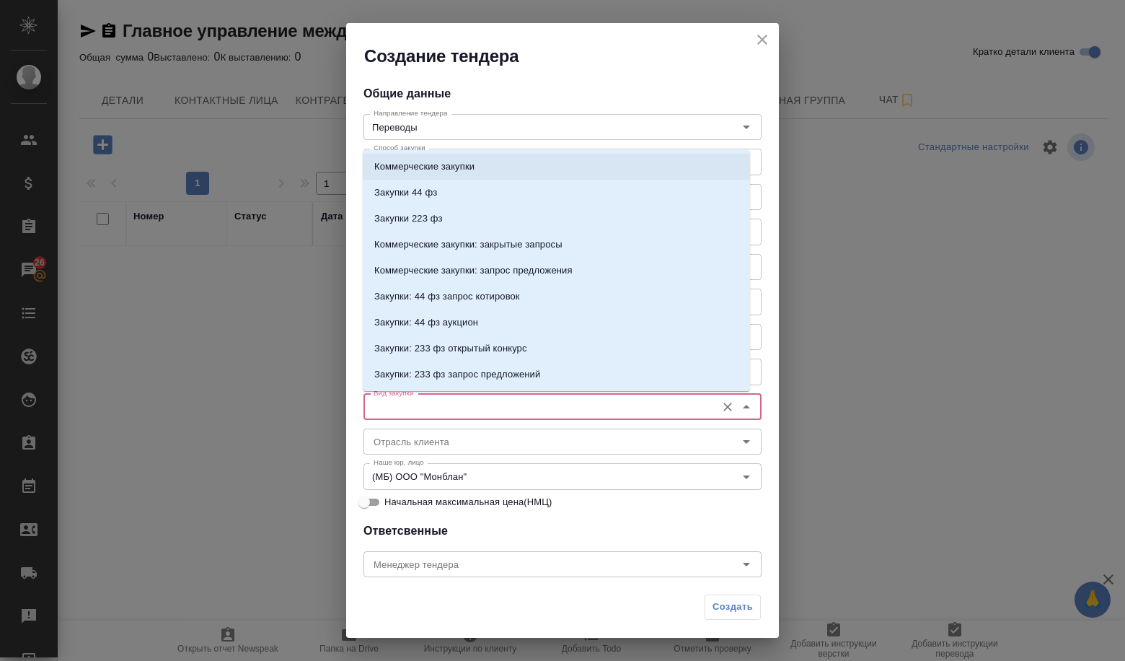
click at [400, 177] on li "Коммерческие закупки" at bounding box center [556, 167] width 387 height 26
type input "Коммерческие закупки"
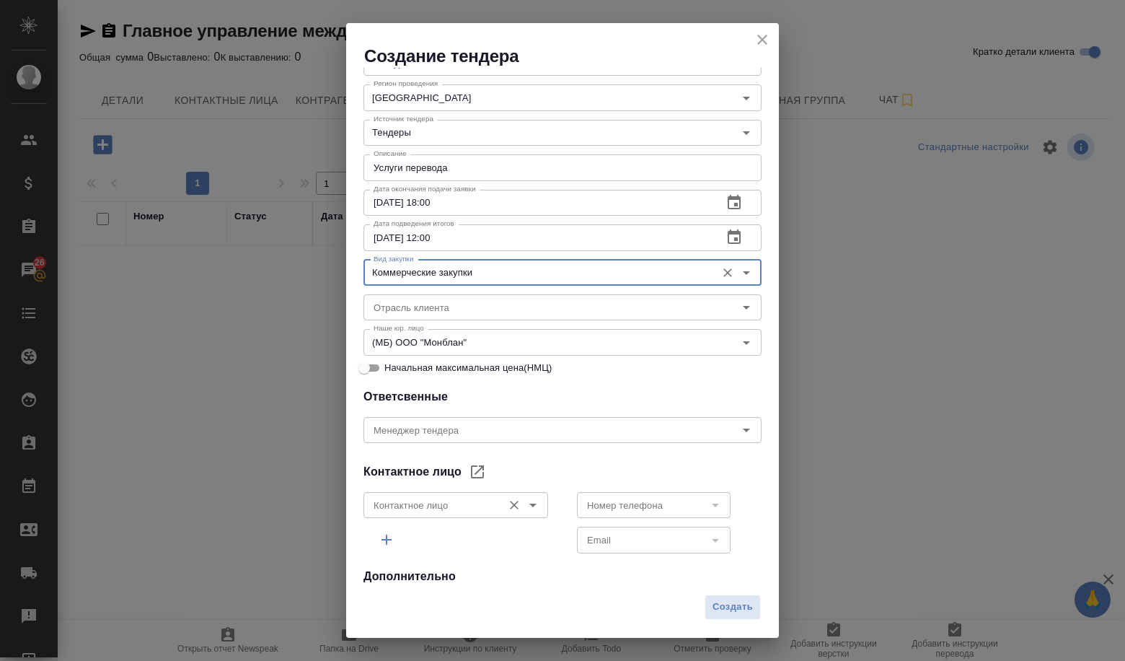
scroll to position [144, 0]
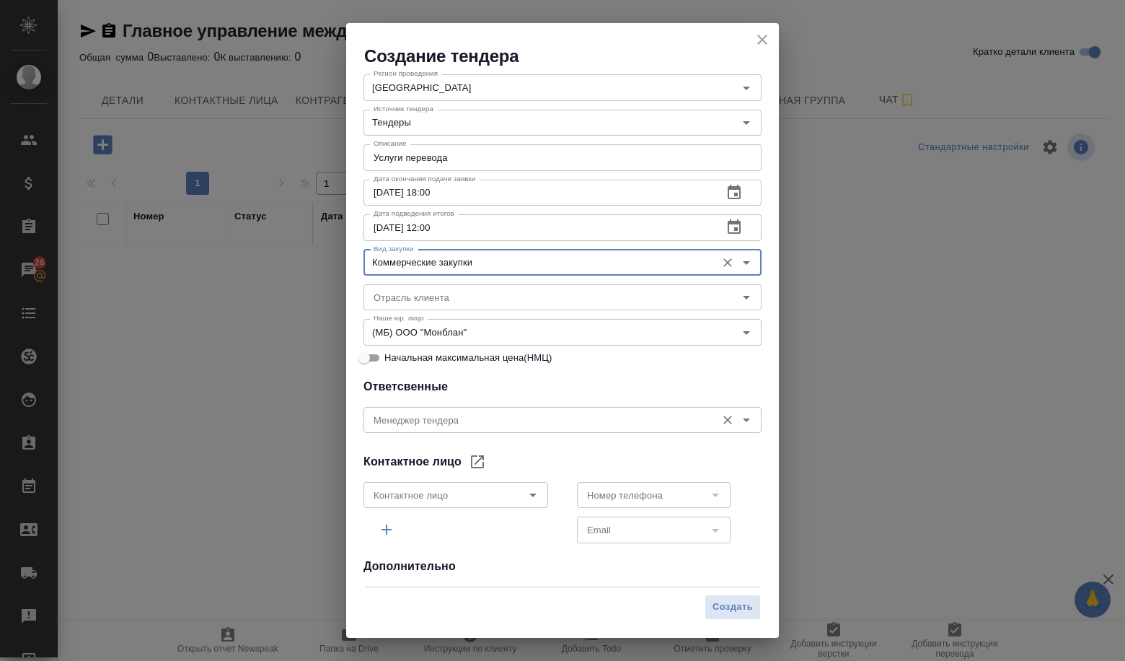
click at [542, 423] on input "Менеджер тендера" at bounding box center [538, 419] width 341 height 17
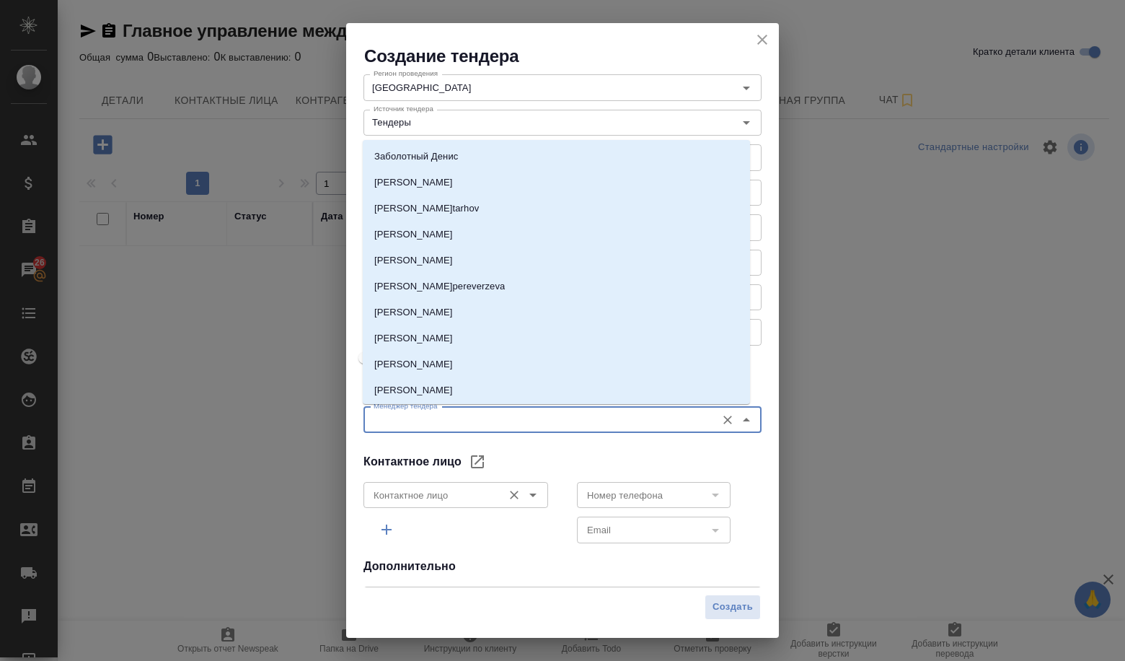
click at [533, 500] on icon "Open" at bounding box center [532, 494] width 17 height 17
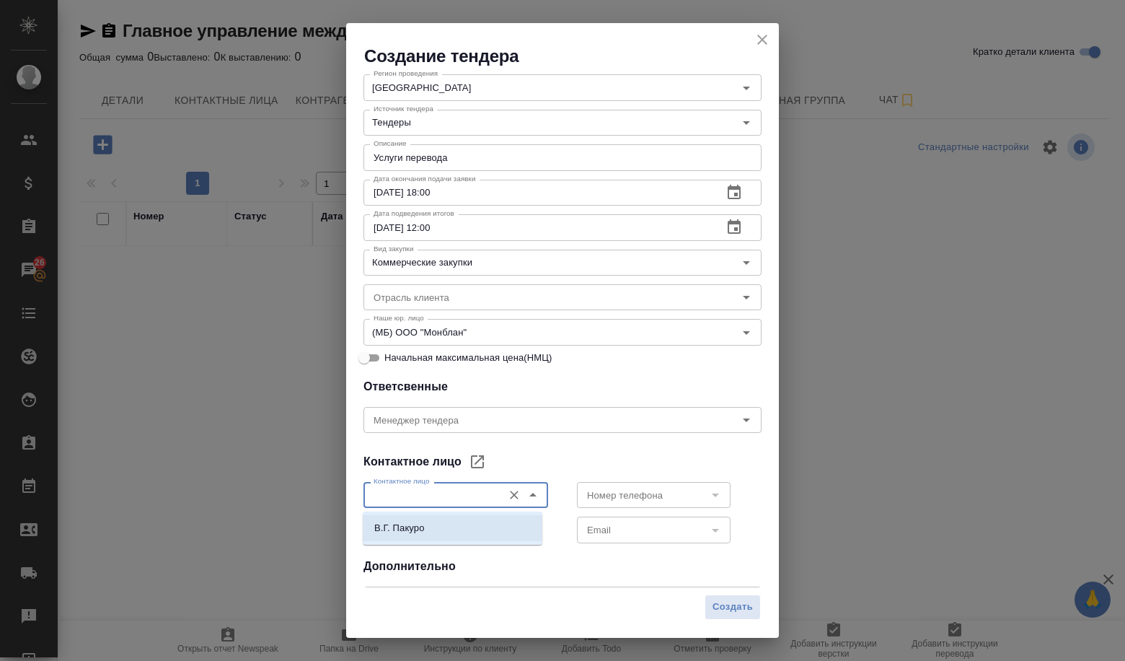
click at [482, 528] on li "В.Г. Пакуро" at bounding box center [453, 528] width 180 height 26
type input "В.Г. Пакуро"
click at [708, 495] on icon "Open" at bounding box center [715, 494] width 17 height 17
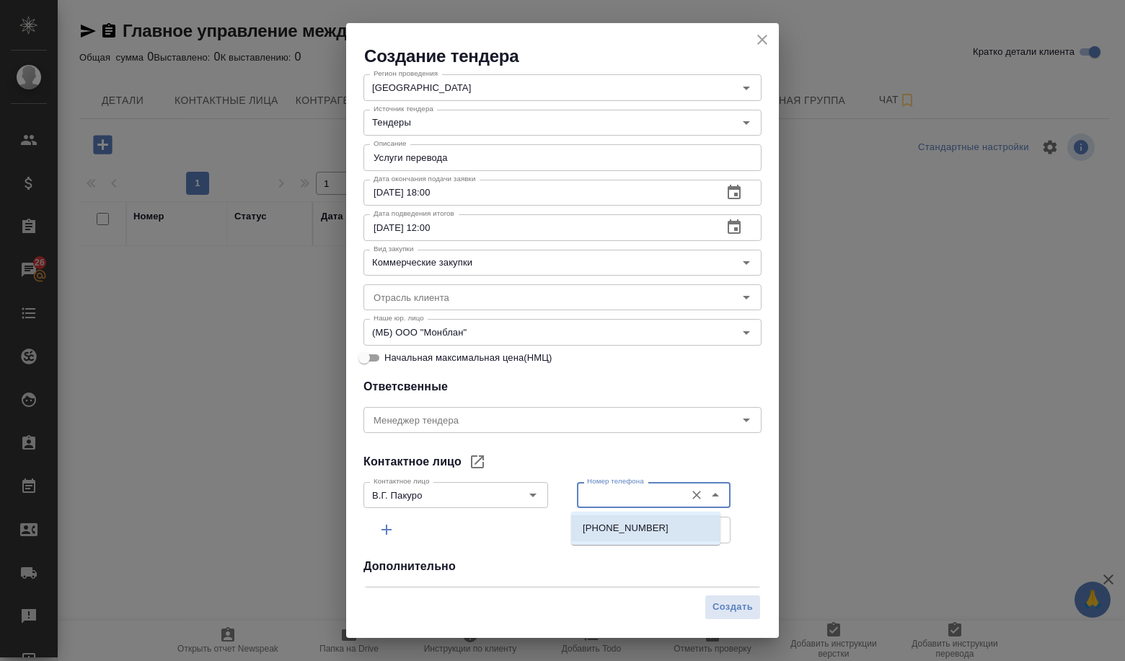
click at [659, 529] on li "+74956230472" at bounding box center [645, 528] width 149 height 26
type input "+74956230472"
click at [712, 532] on icon "Open" at bounding box center [715, 529] width 17 height 17
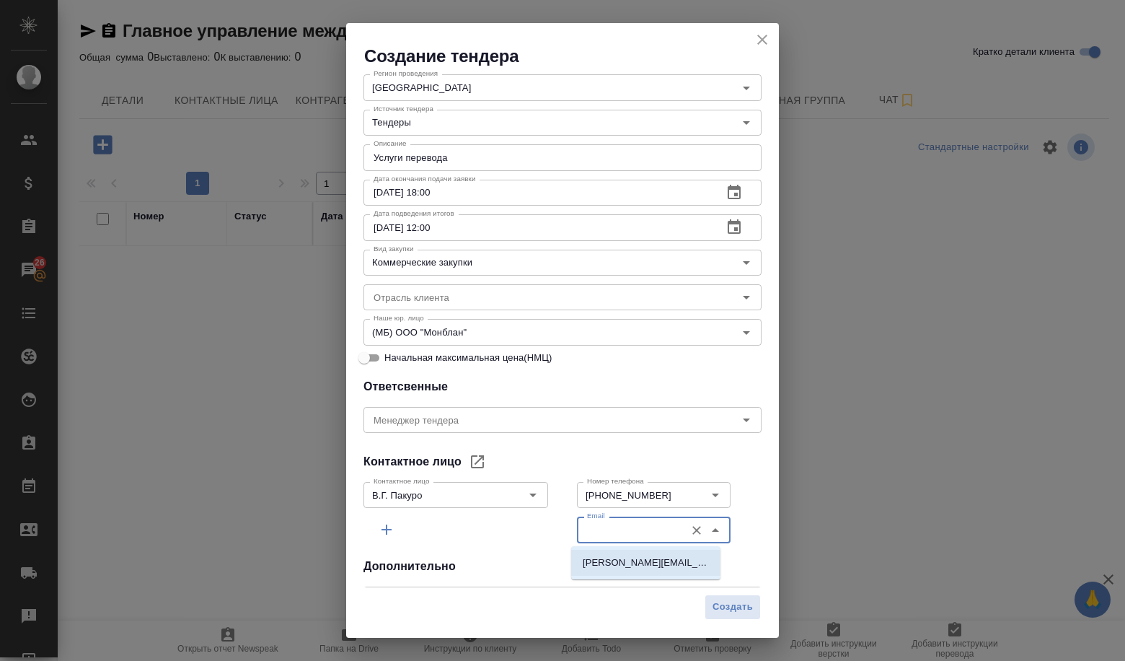
click at [672, 562] on p "Golovchenko_VA@gov.ru" at bounding box center [646, 562] width 126 height 14
type input "Golovchenko_VA@gov.ru"
click at [729, 611] on span "Создать" at bounding box center [733, 607] width 40 height 17
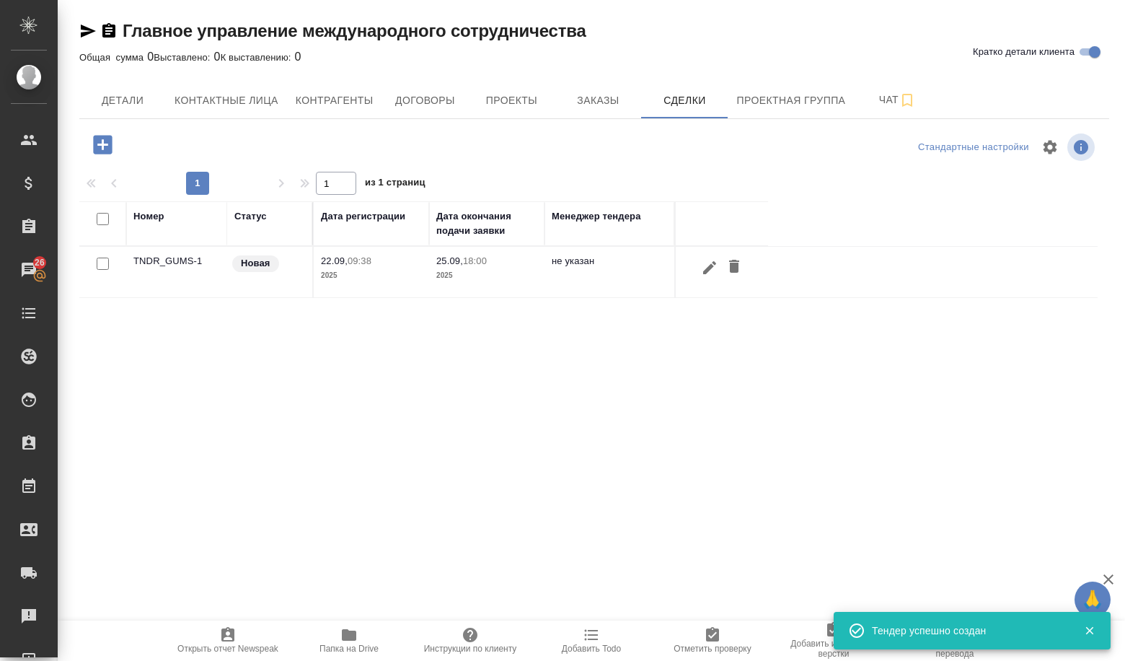
click at [170, 266] on td "TNDR_GUMS-1" at bounding box center [176, 272] width 101 height 50
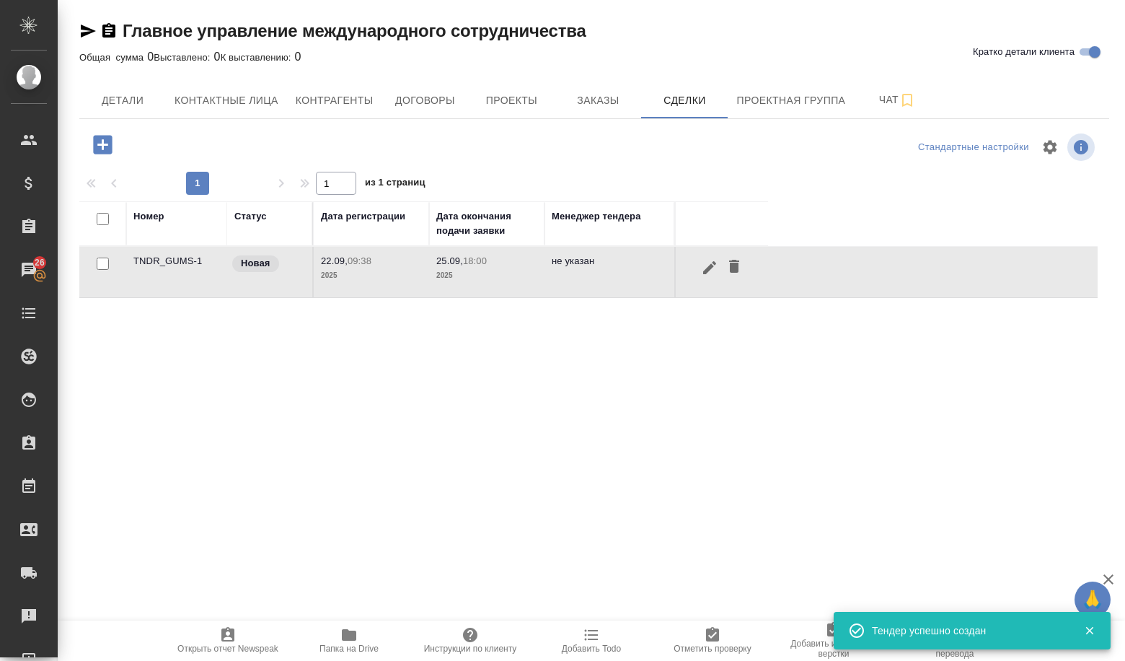
click at [187, 274] on td "TNDR_GUMS-1" at bounding box center [176, 272] width 101 height 50
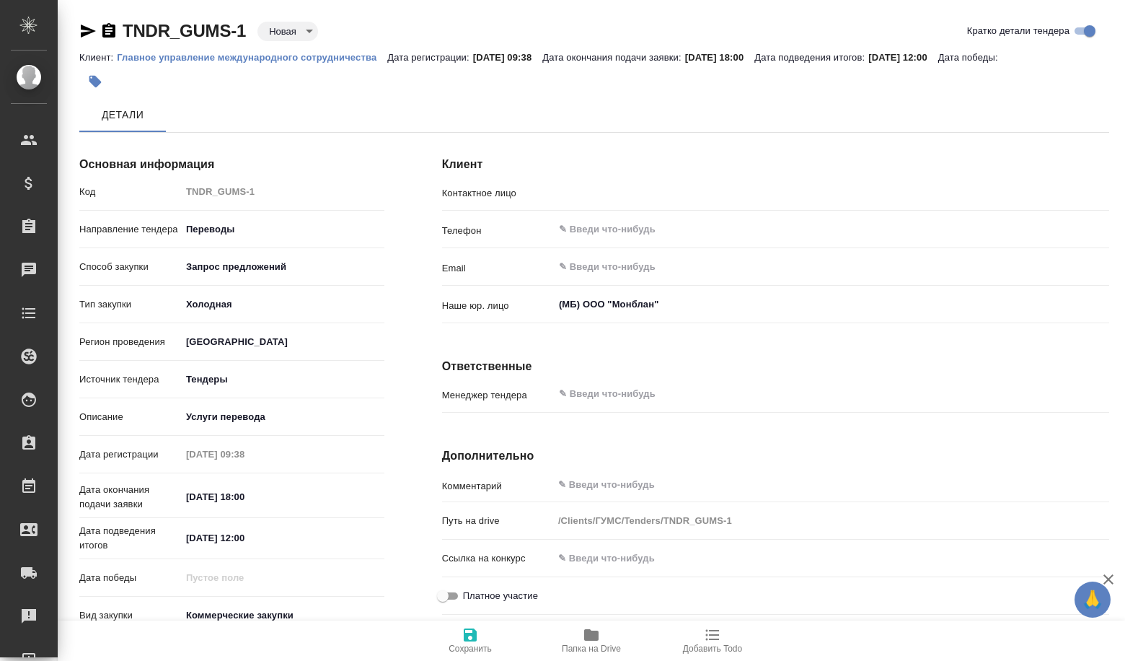
type input "В.Г. Пакуро"
click at [300, 38] on body "🙏 .cls-1 fill:#fff; AWATERA Volkova [PERSON_NAME] Спецификации Заказы Чаты Todo…" at bounding box center [562, 330] width 1125 height 661
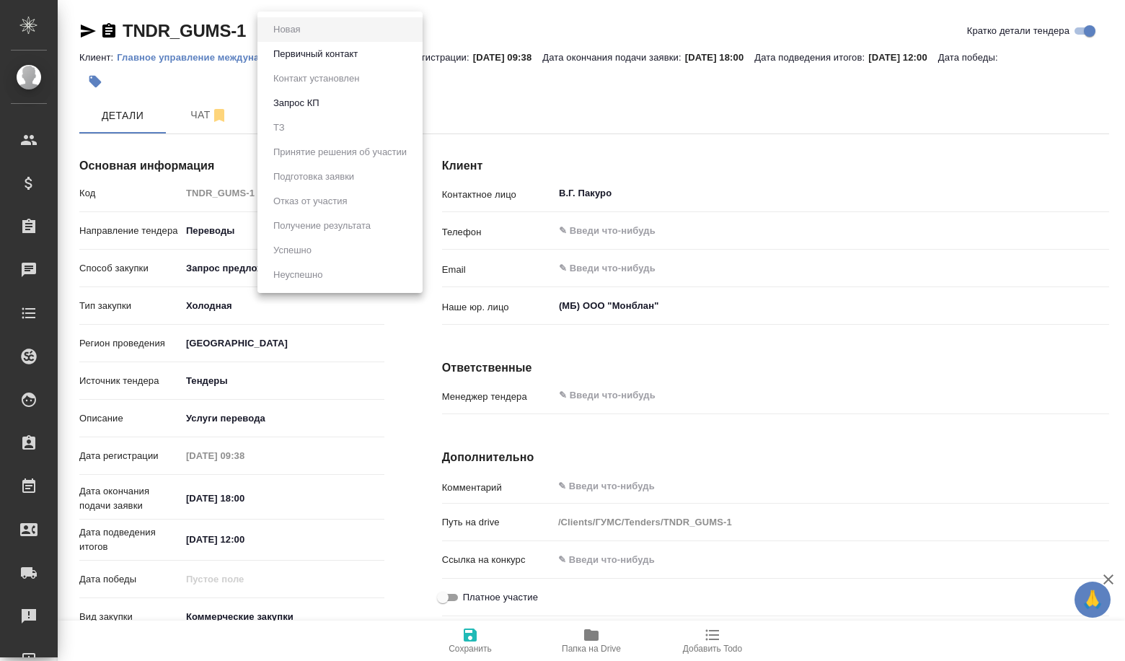
click at [327, 62] on li "Первичный контакт" at bounding box center [339, 54] width 165 height 25
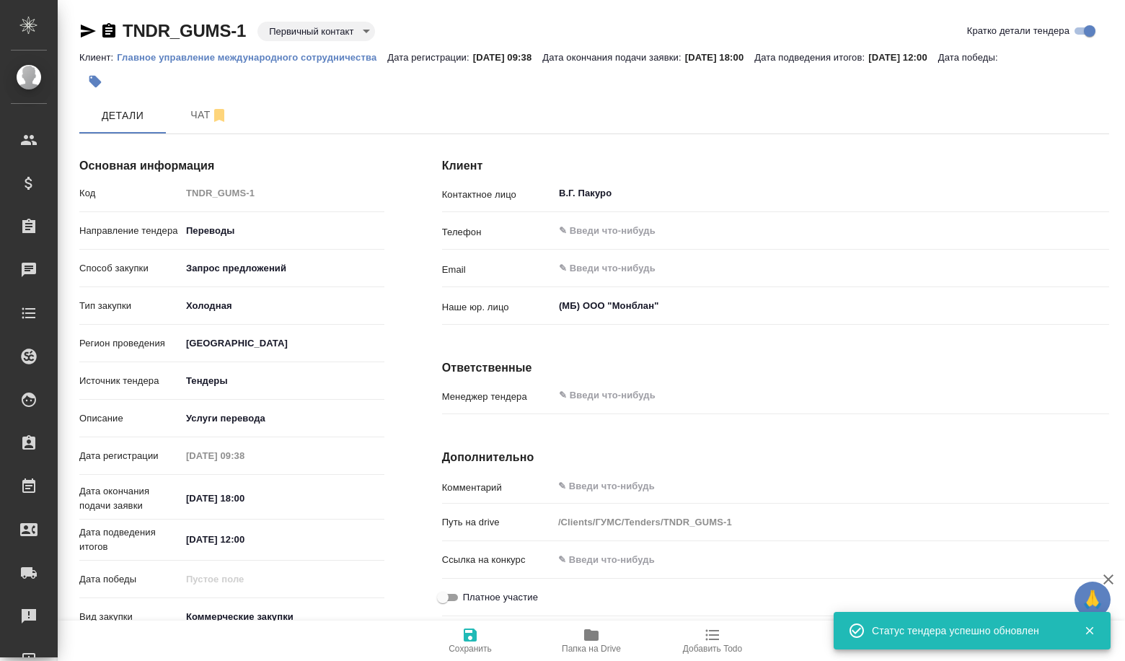
click at [328, 22] on body "🙏 .cls-1 fill:#fff; AWATERA Volkova [PERSON_NAME] Спецификации Заказы Чаты Todo…" at bounding box center [562, 330] width 1125 height 661
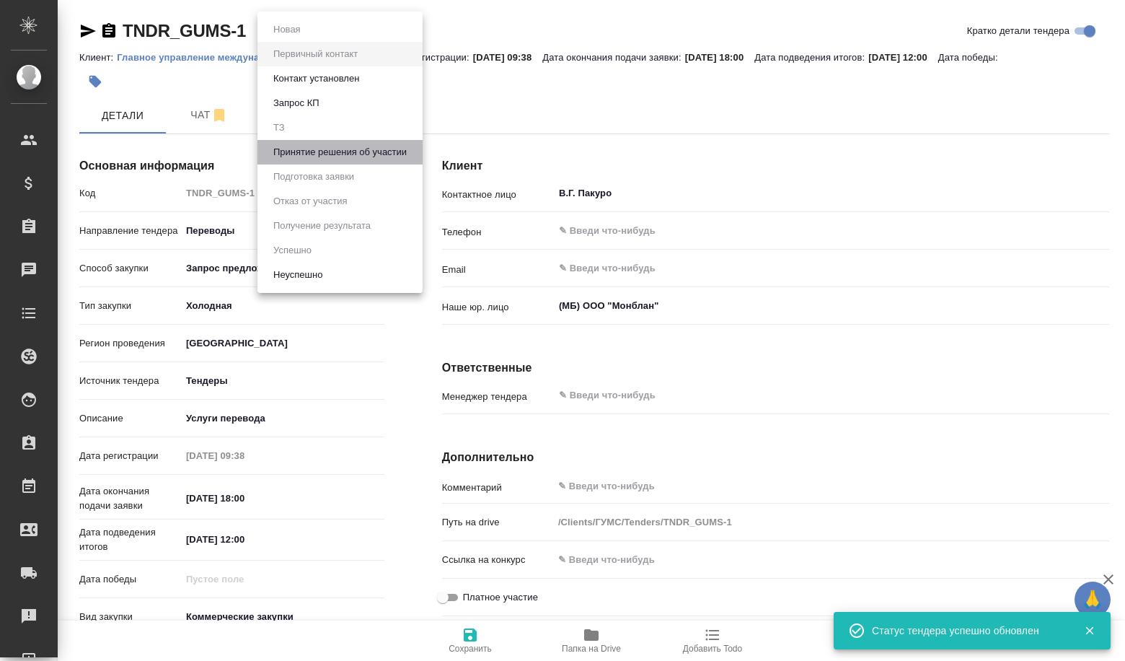
click at [337, 152] on button "Принятие решения об участии" at bounding box center [340, 152] width 142 height 16
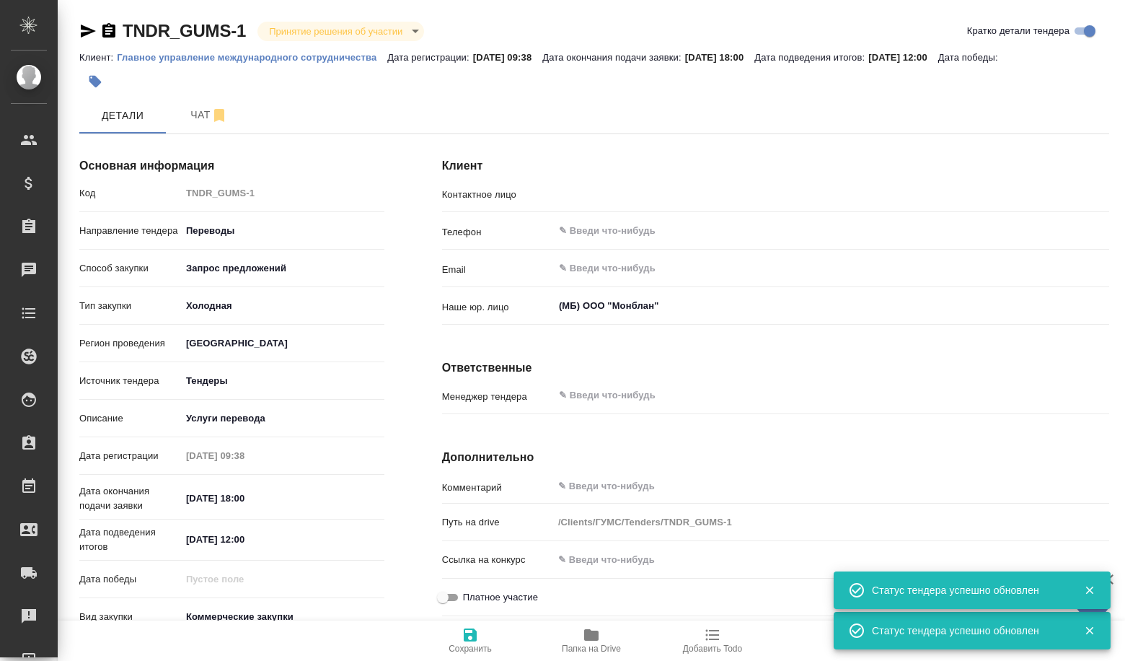
type input "В.Г. Пакуро"
click at [568, 625] on button "Папка на Drive" at bounding box center [591, 640] width 121 height 40
